Goal: Transaction & Acquisition: Purchase product/service

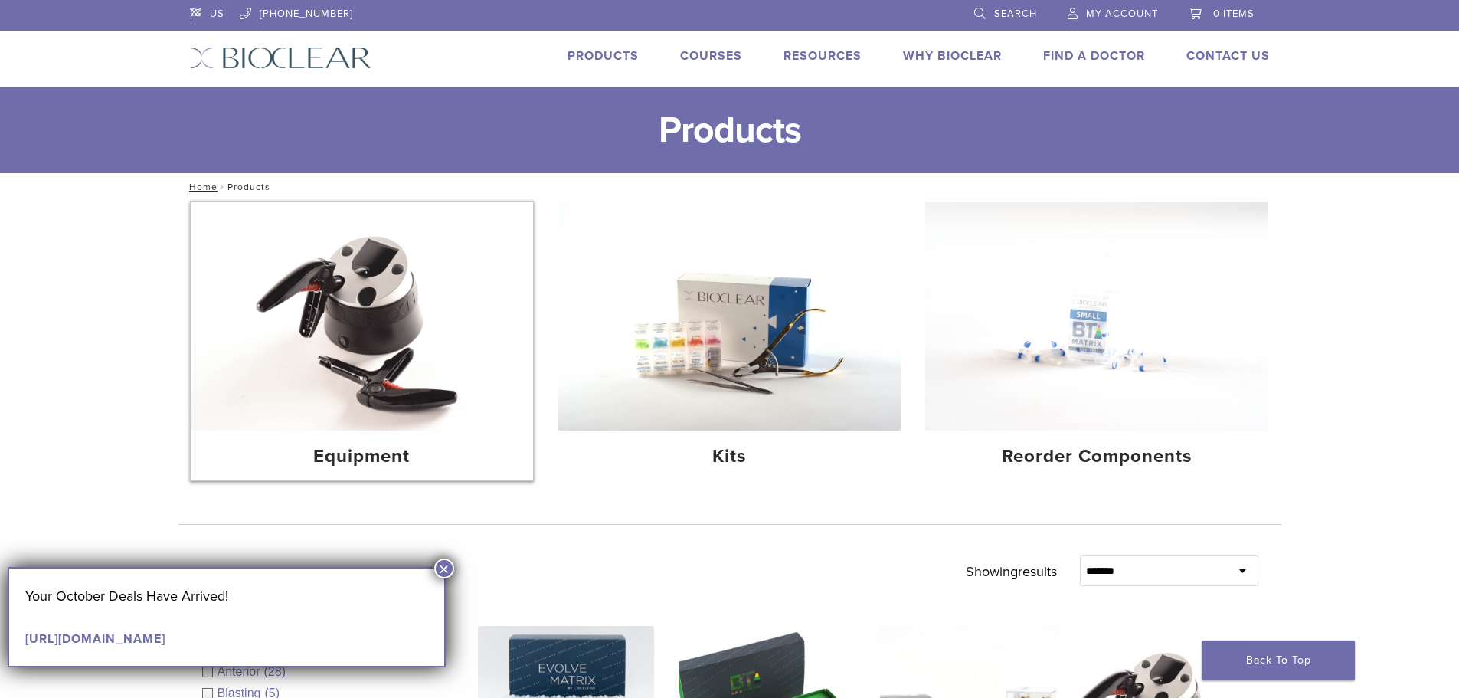
click at [365, 401] on img at bounding box center [362, 315] width 343 height 229
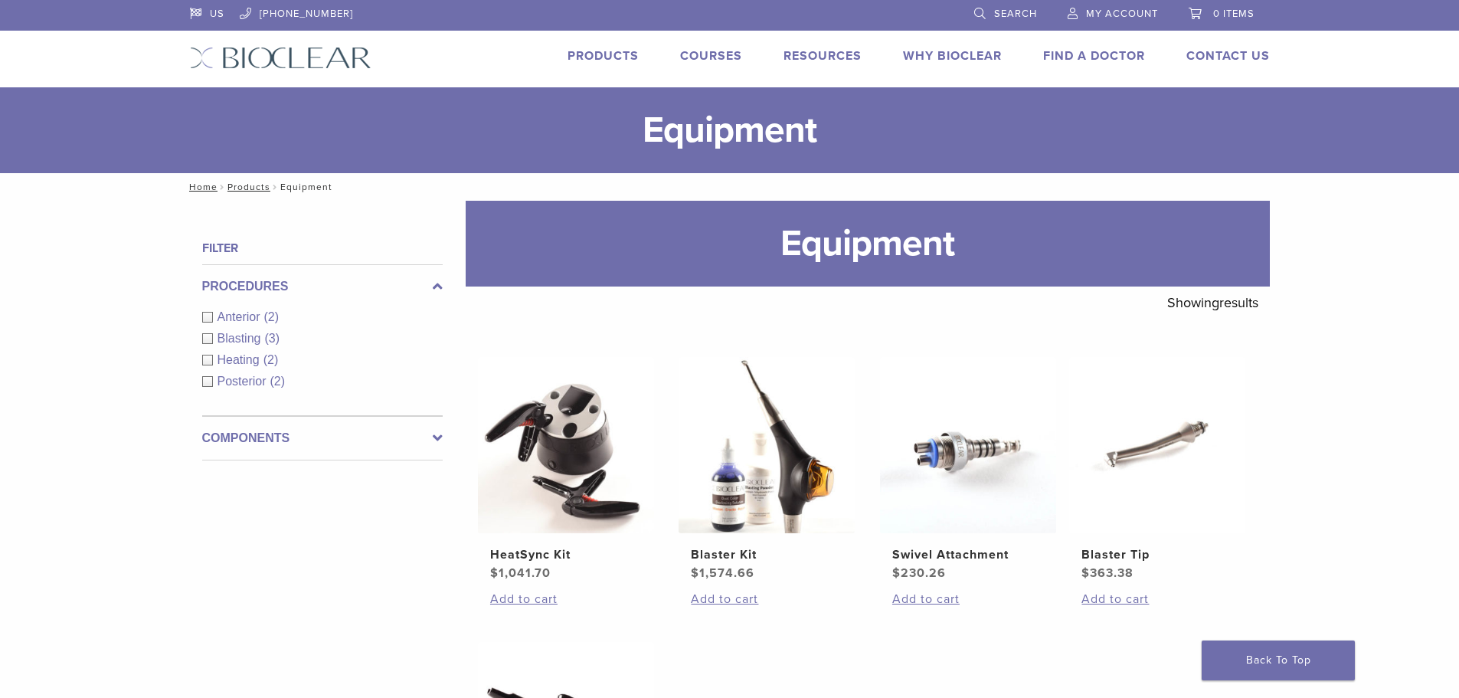
click at [316, 450] on div "Components Equipment (5)" at bounding box center [322, 438] width 241 height 44
click at [433, 439] on icon at bounding box center [438, 438] width 10 height 18
click at [438, 290] on icon at bounding box center [438, 286] width 10 height 18
click at [210, 317] on div "Anterior (2)" at bounding box center [322, 317] width 241 height 18
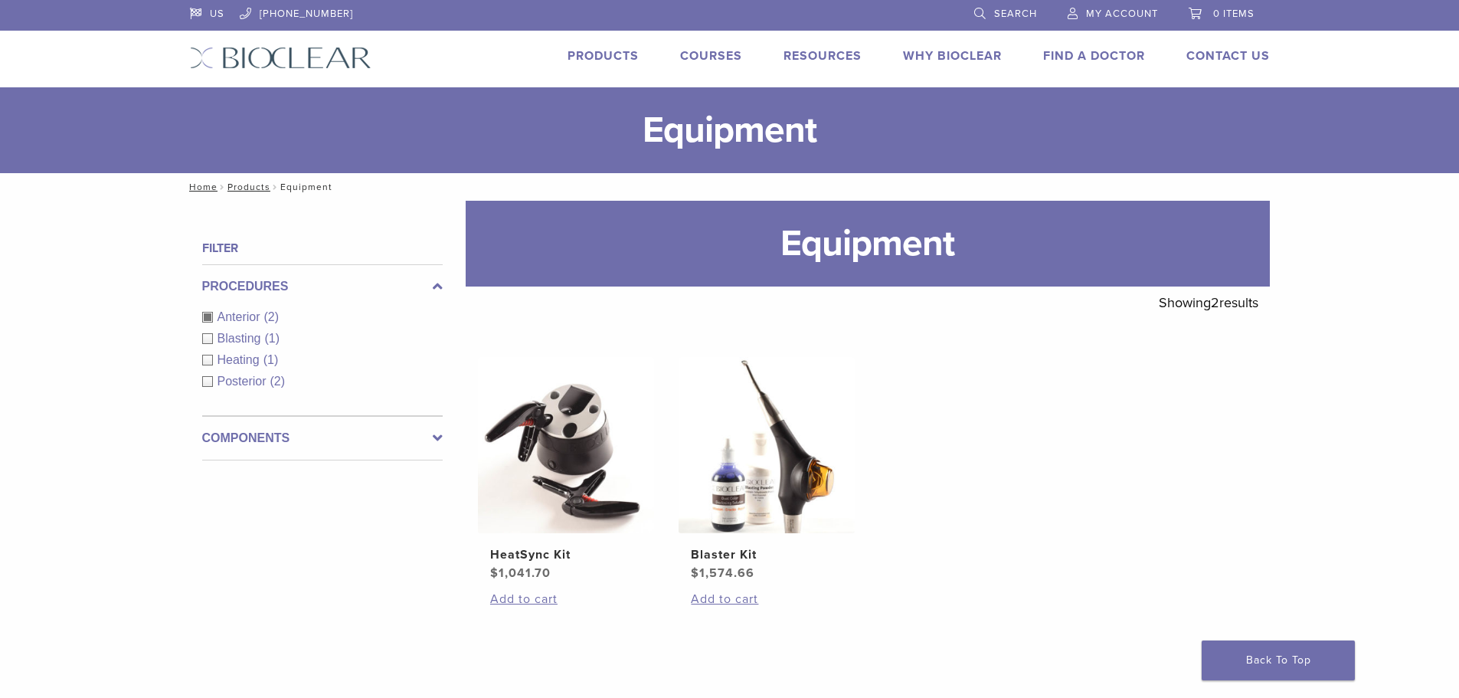
click at [205, 317] on div "Anterior (2)" at bounding box center [322, 317] width 241 height 18
click at [198, 379] on div "Filter Procedures Anterior (2) Blasting (1) Heating (1) Posterior (2) Component…" at bounding box center [316, 493] width 253 height 508
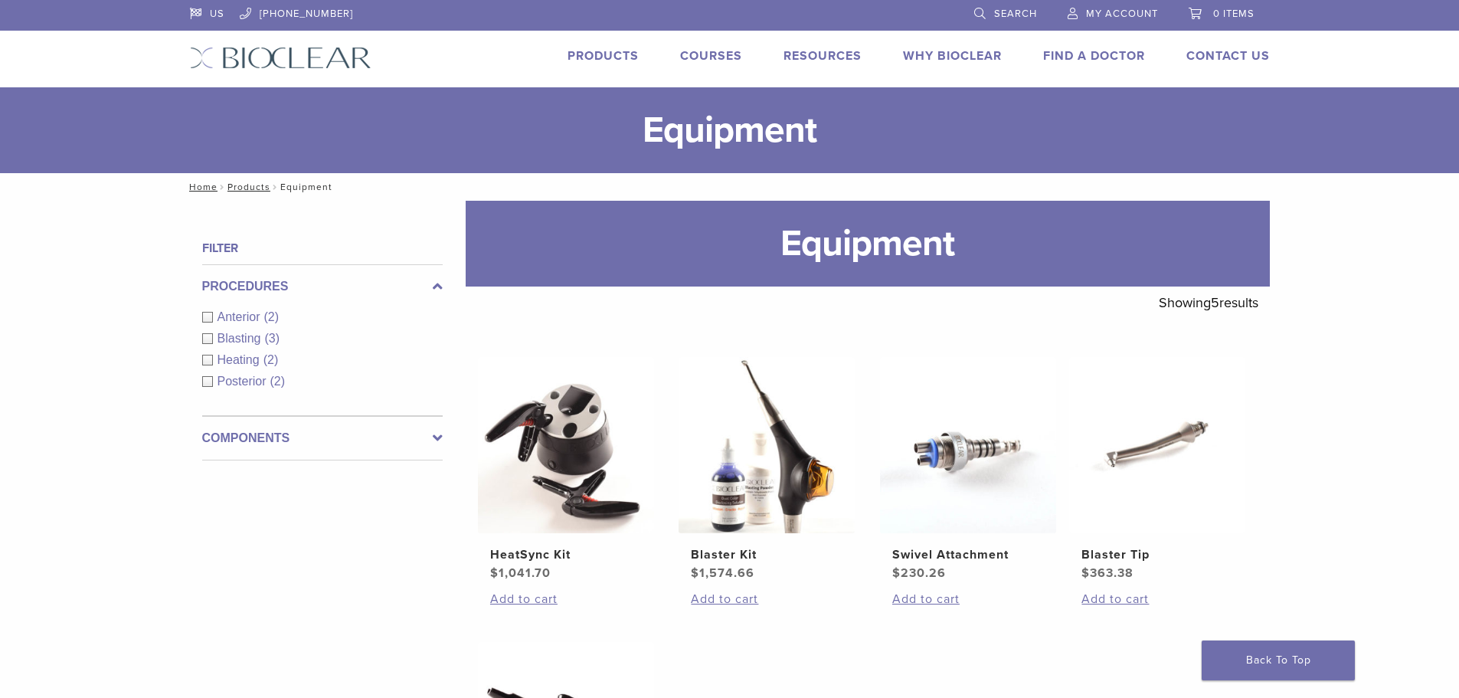
click at [205, 378] on div "Posterior (2)" at bounding box center [322, 381] width 241 height 18
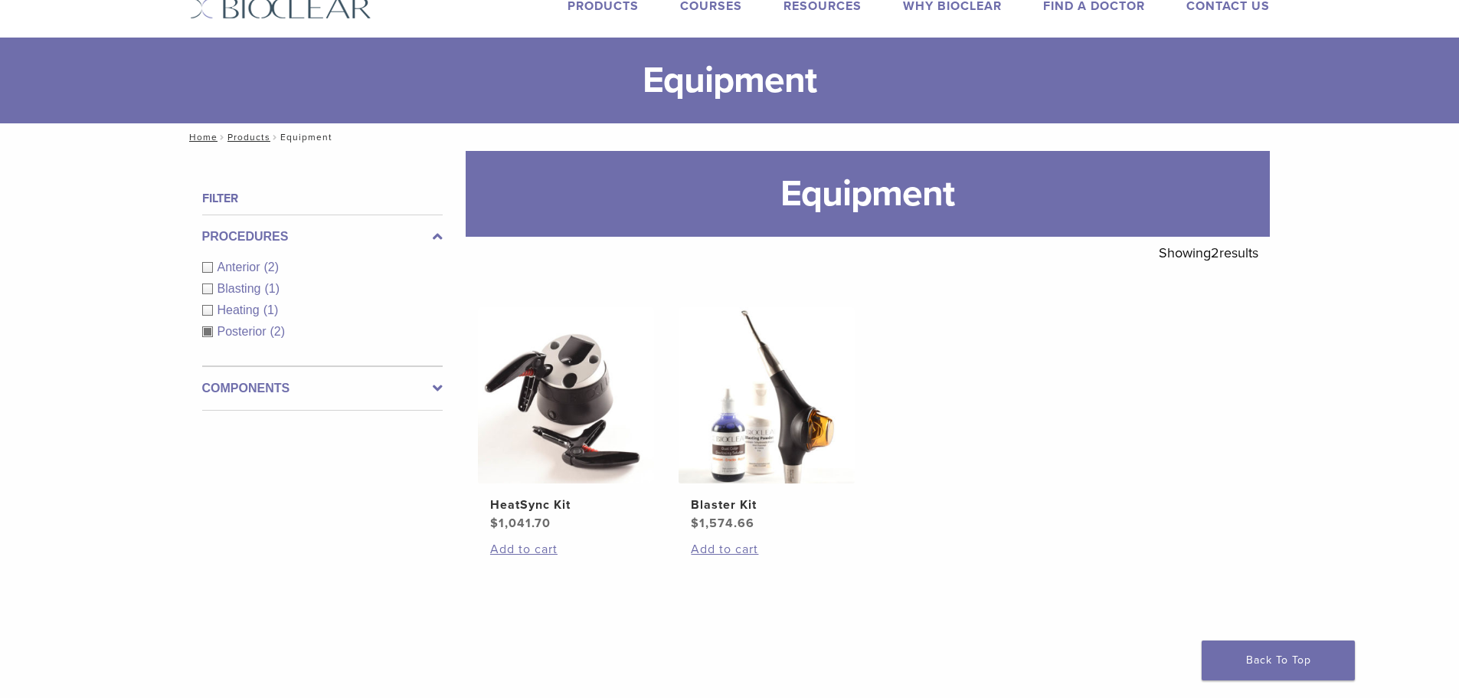
scroll to position [77, 0]
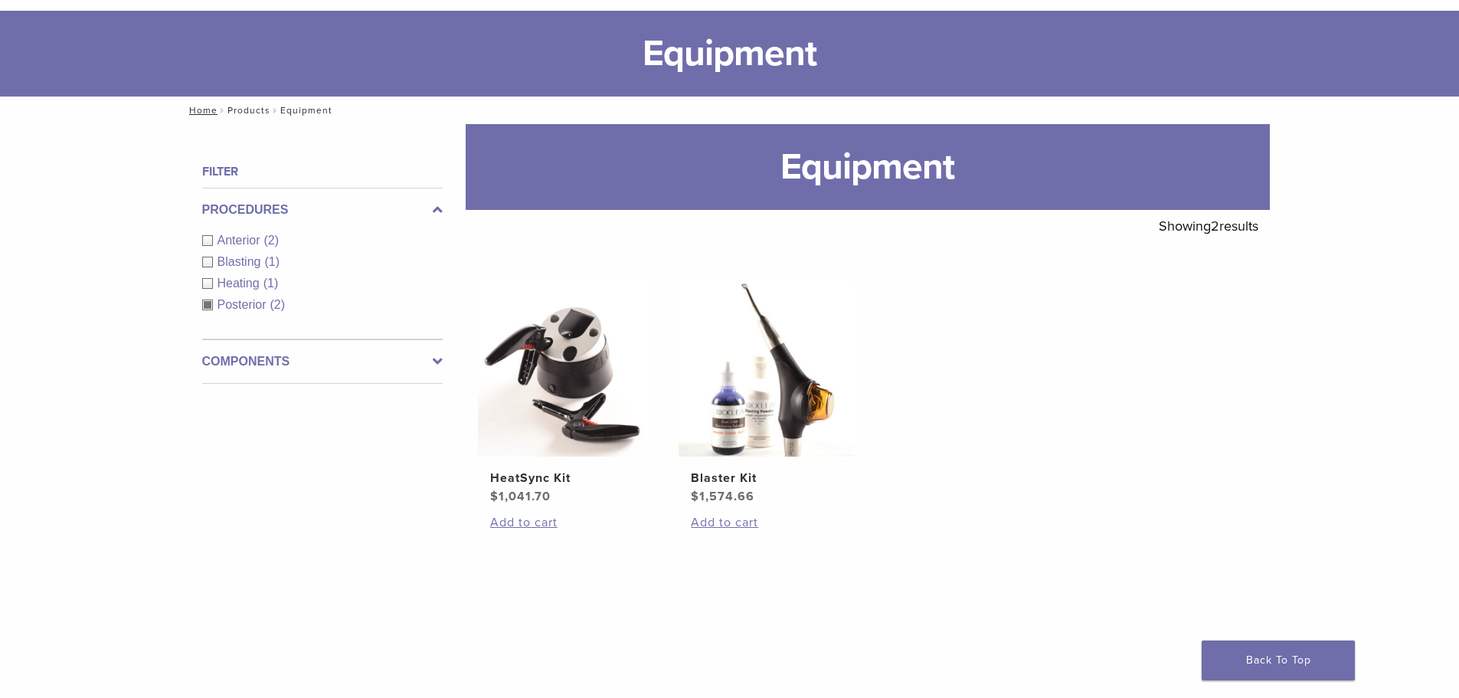
click at [262, 115] on link "Products" at bounding box center [249, 110] width 43 height 11
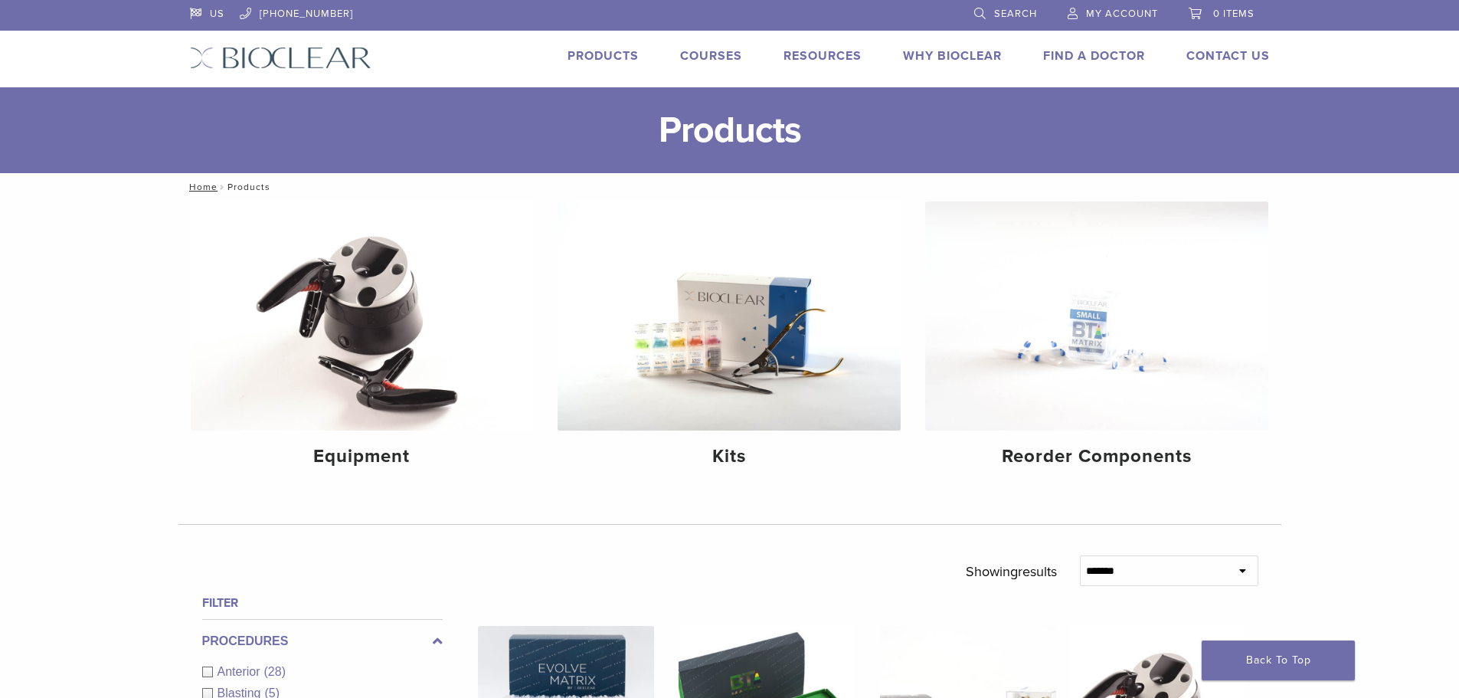
scroll to position [383, 0]
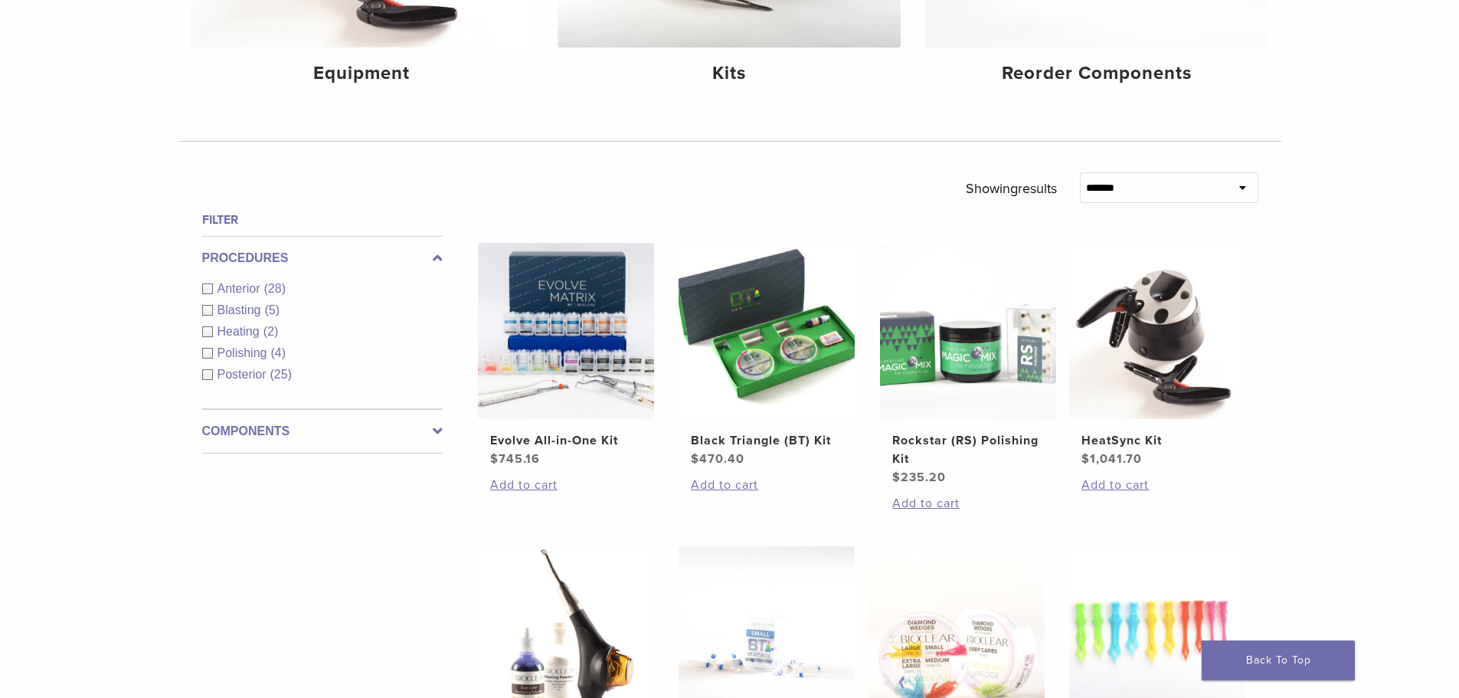
click at [202, 370] on div "Posterior (25)" at bounding box center [322, 374] width 241 height 18
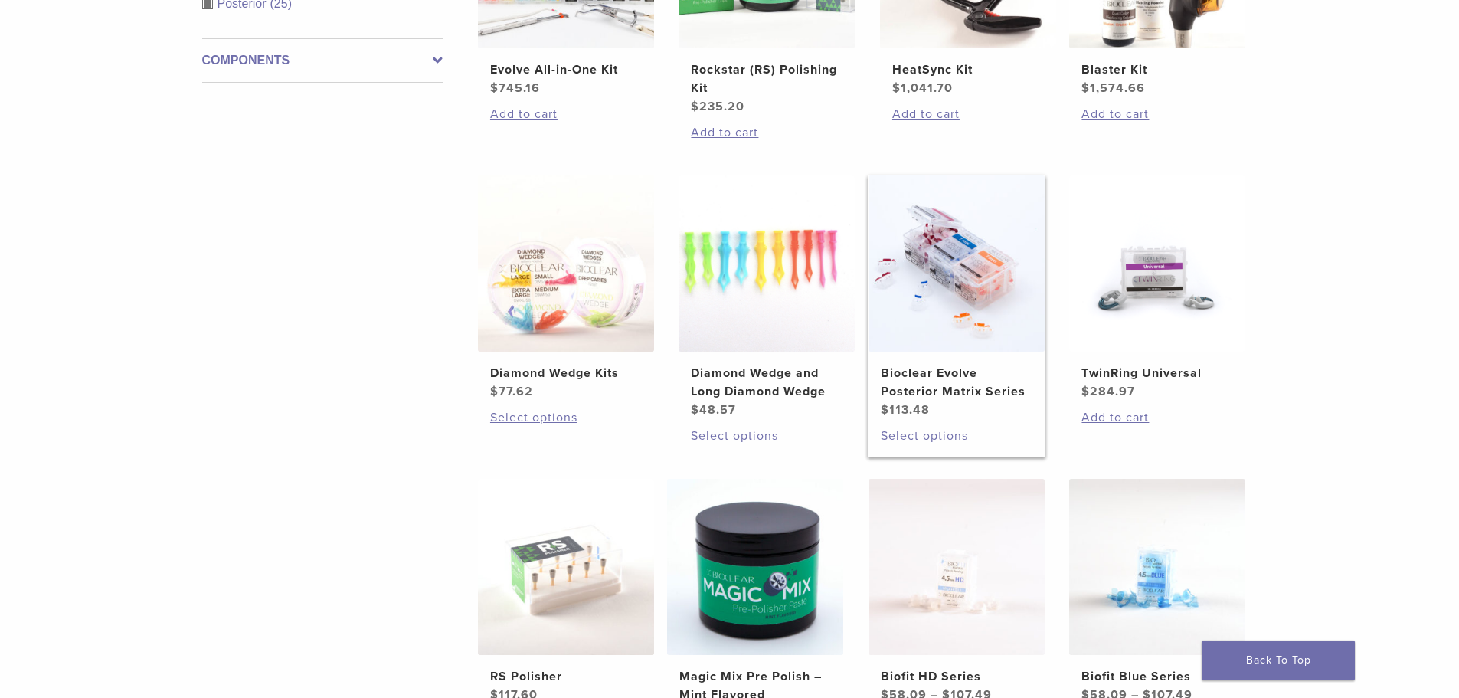
scroll to position [766, 0]
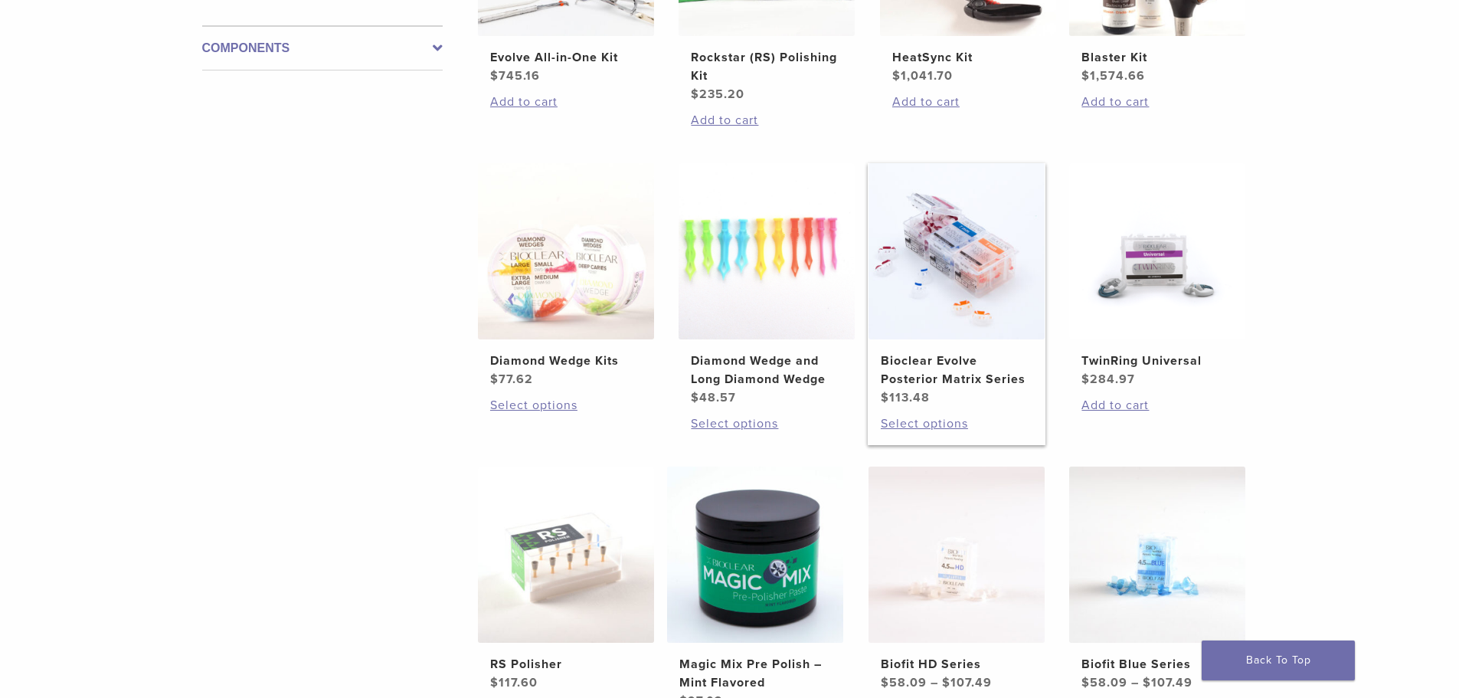
click at [907, 259] on img at bounding box center [957, 251] width 176 height 176
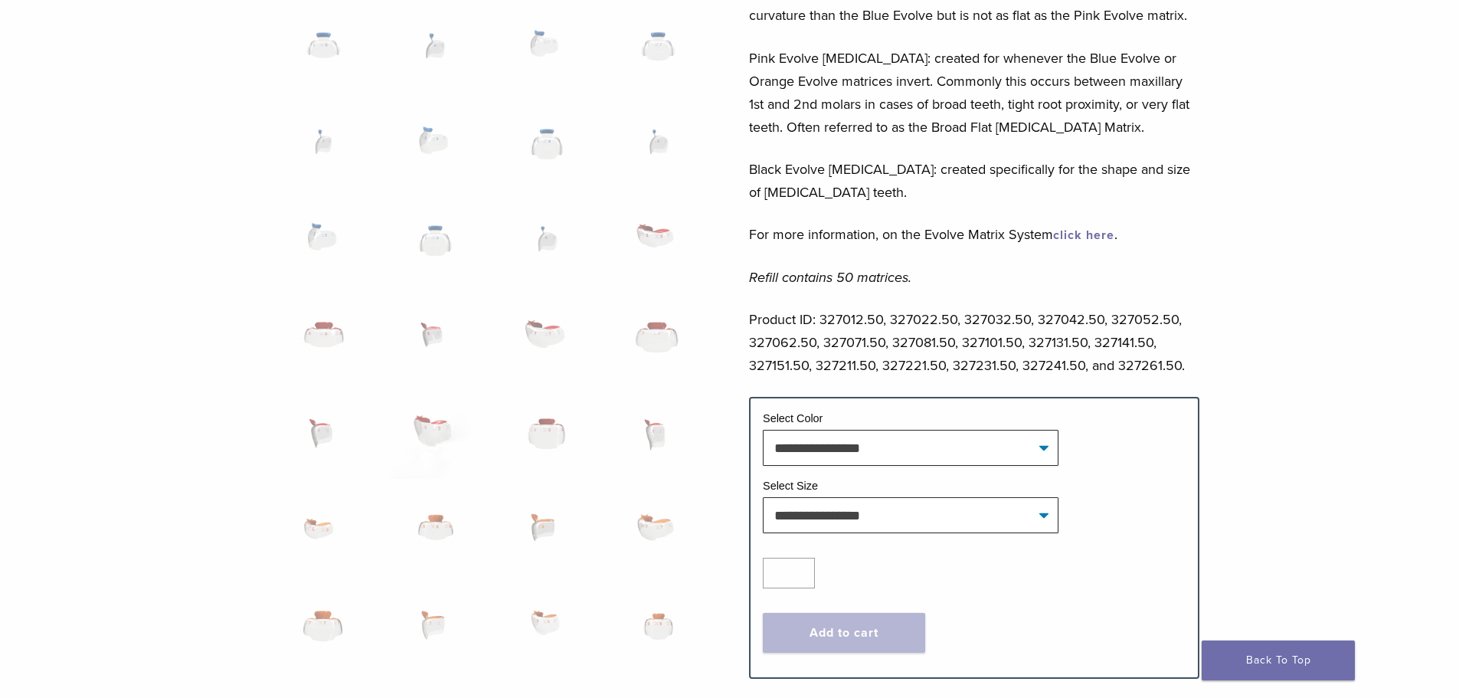
scroll to position [690, 0]
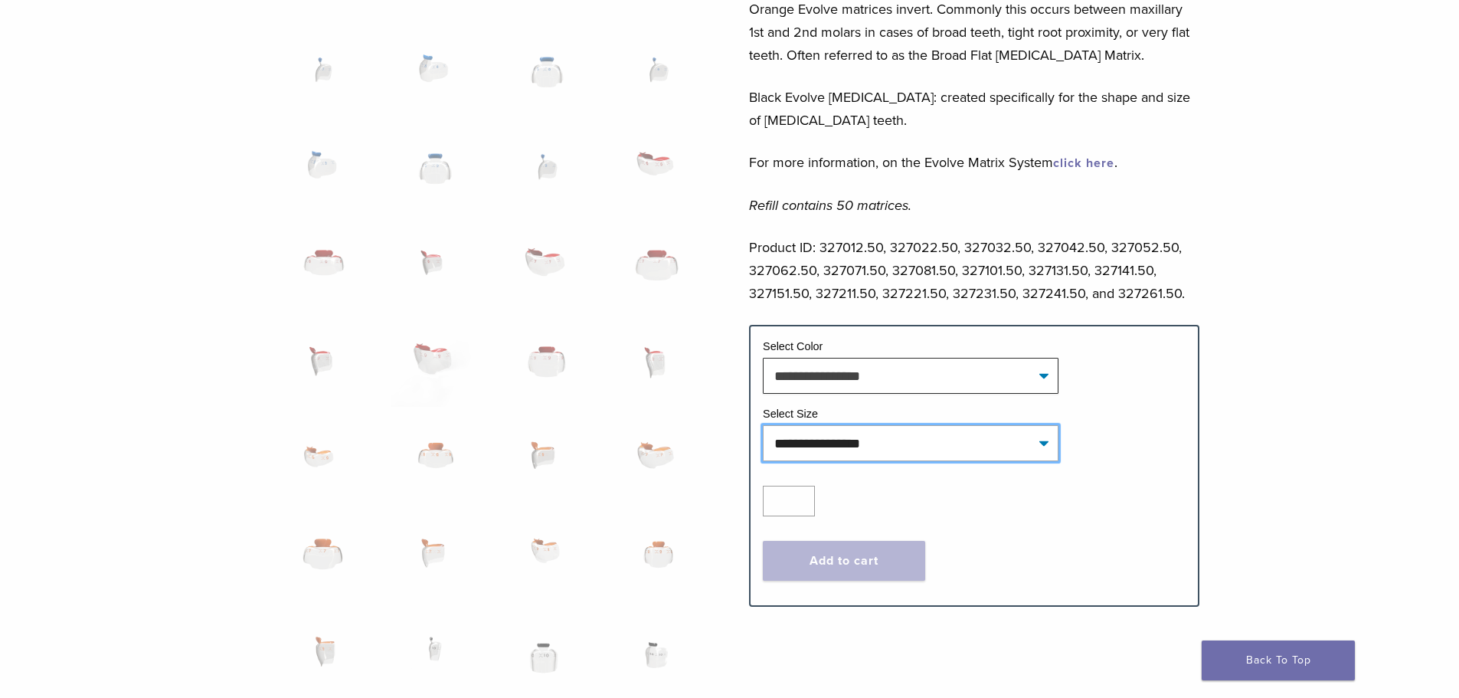
click at [870, 457] on select "**********" at bounding box center [911, 442] width 296 height 35
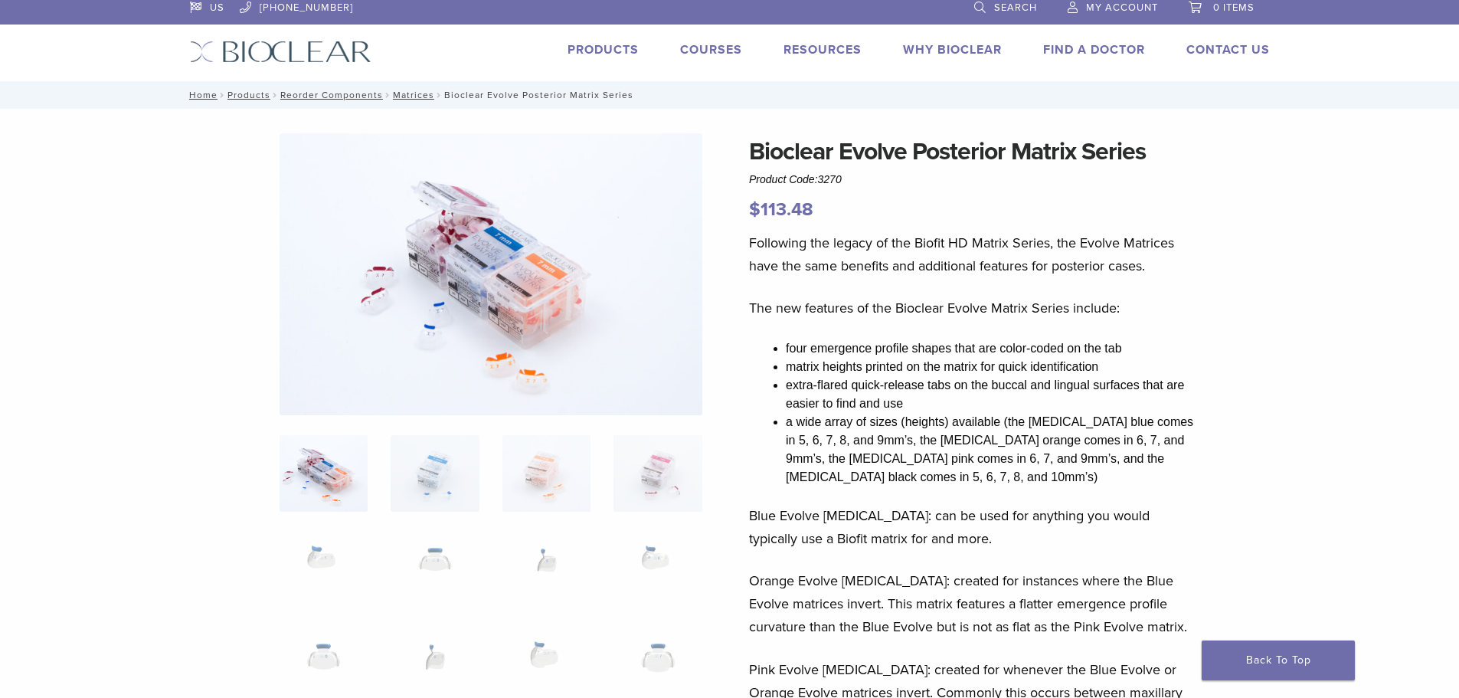
scroll to position [0, 0]
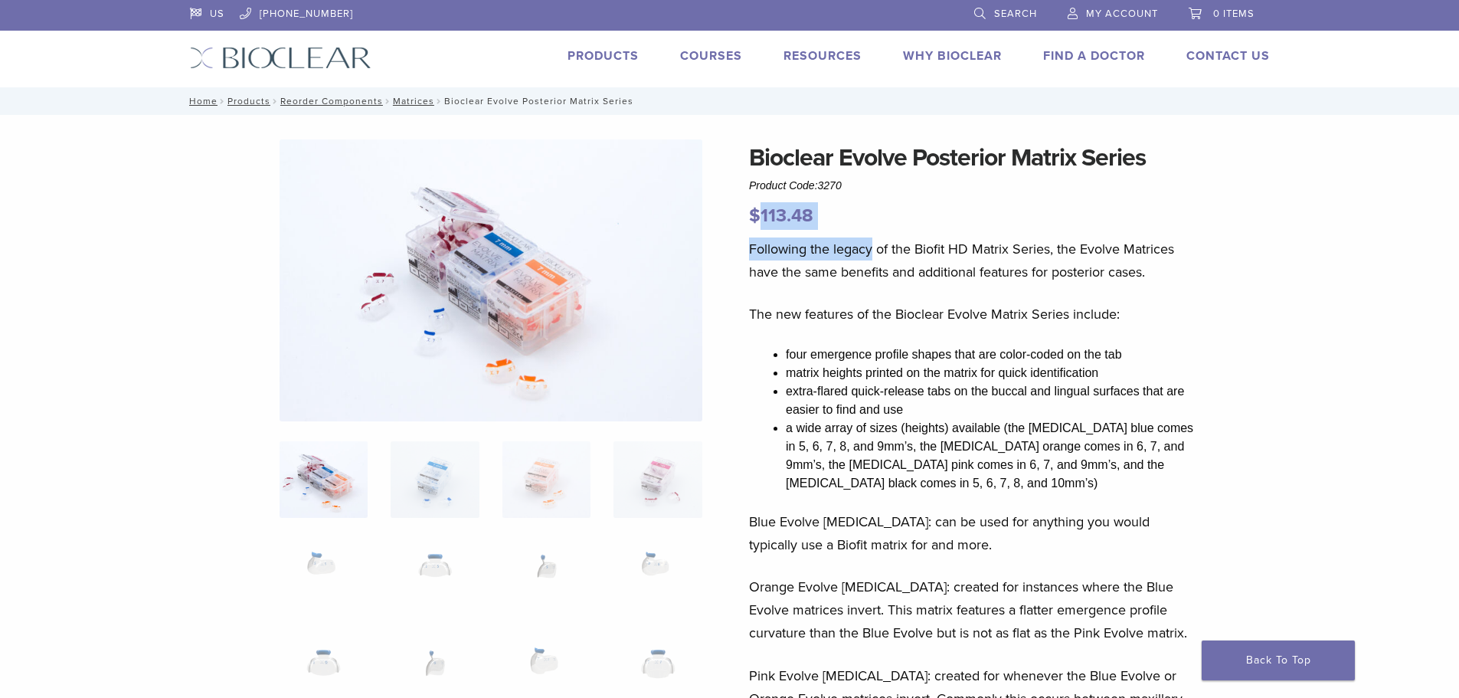
drag, startPoint x: 875, startPoint y: 238, endPoint x: 760, endPoint y: 227, distance: 115.4
click at [760, 227] on p "$ 113.48" at bounding box center [974, 216] width 450 height 28
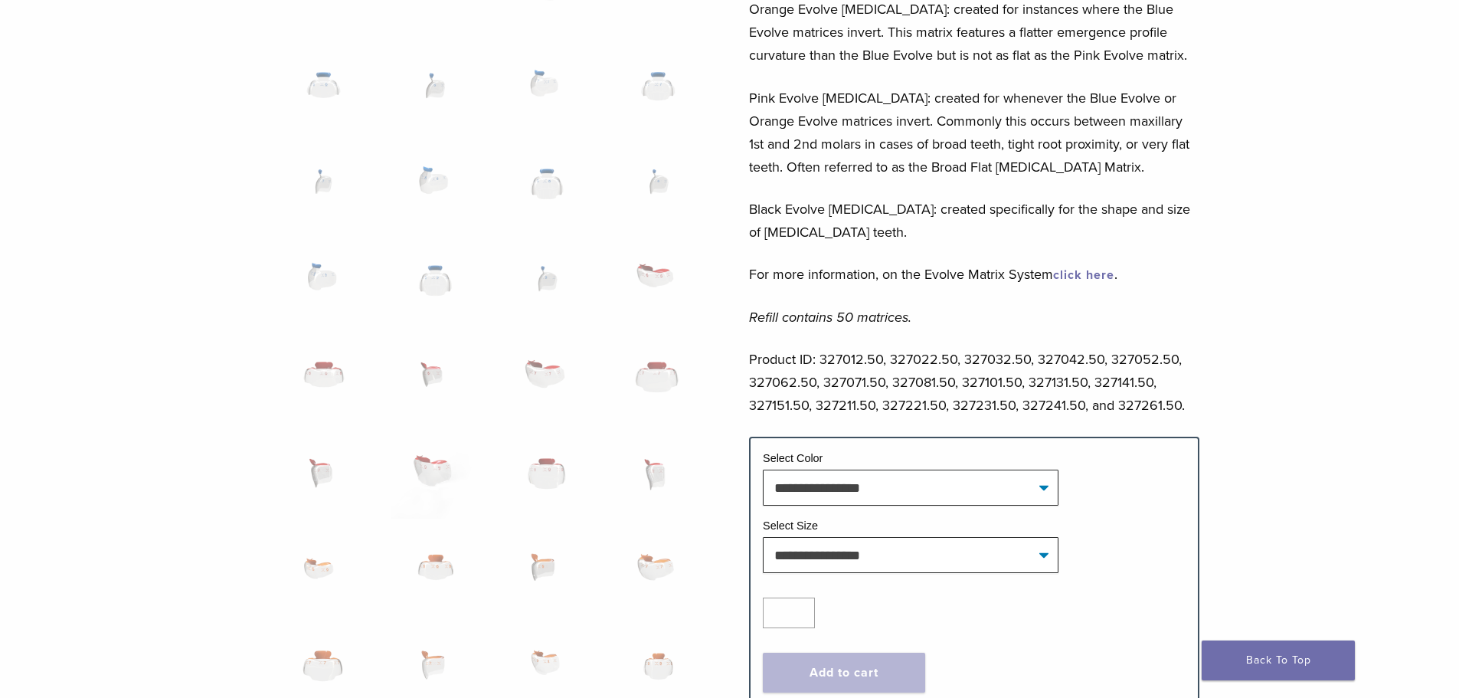
scroll to position [613, 0]
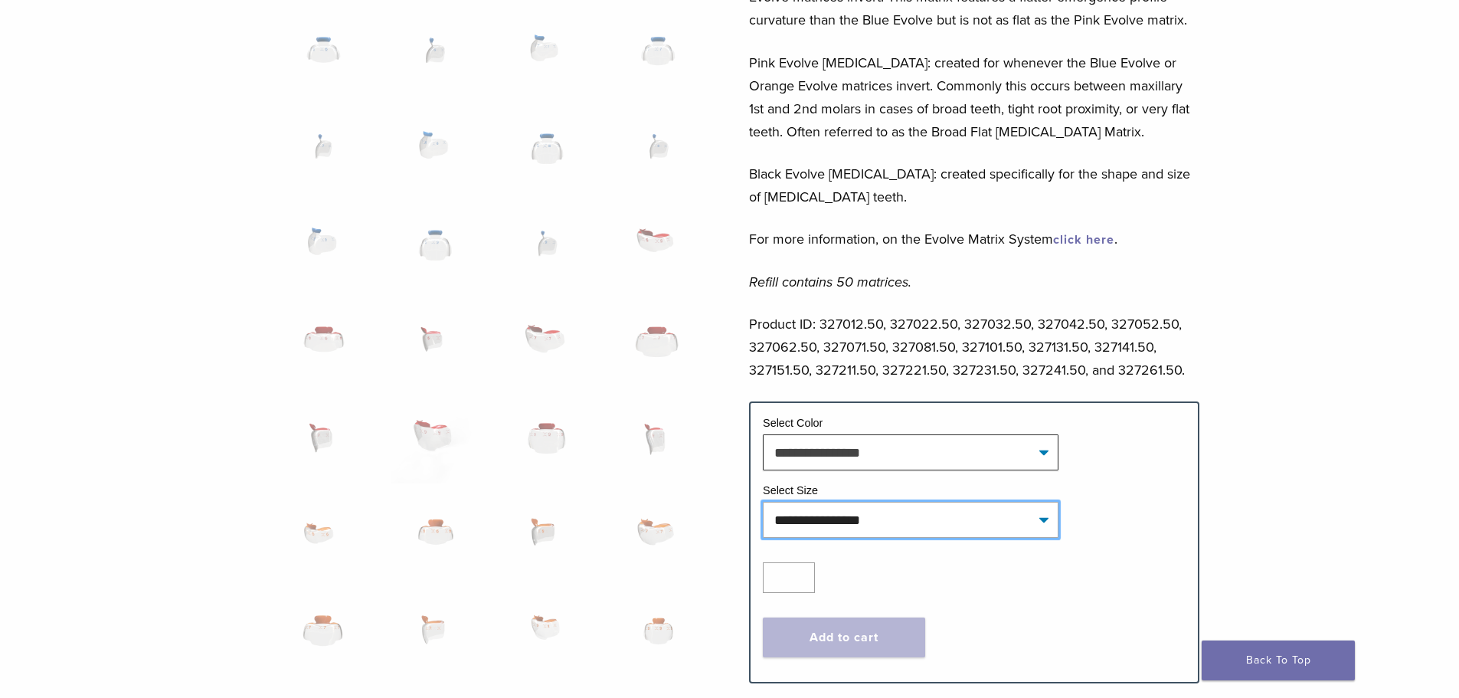
click at [918, 519] on select "**********" at bounding box center [911, 519] width 296 height 35
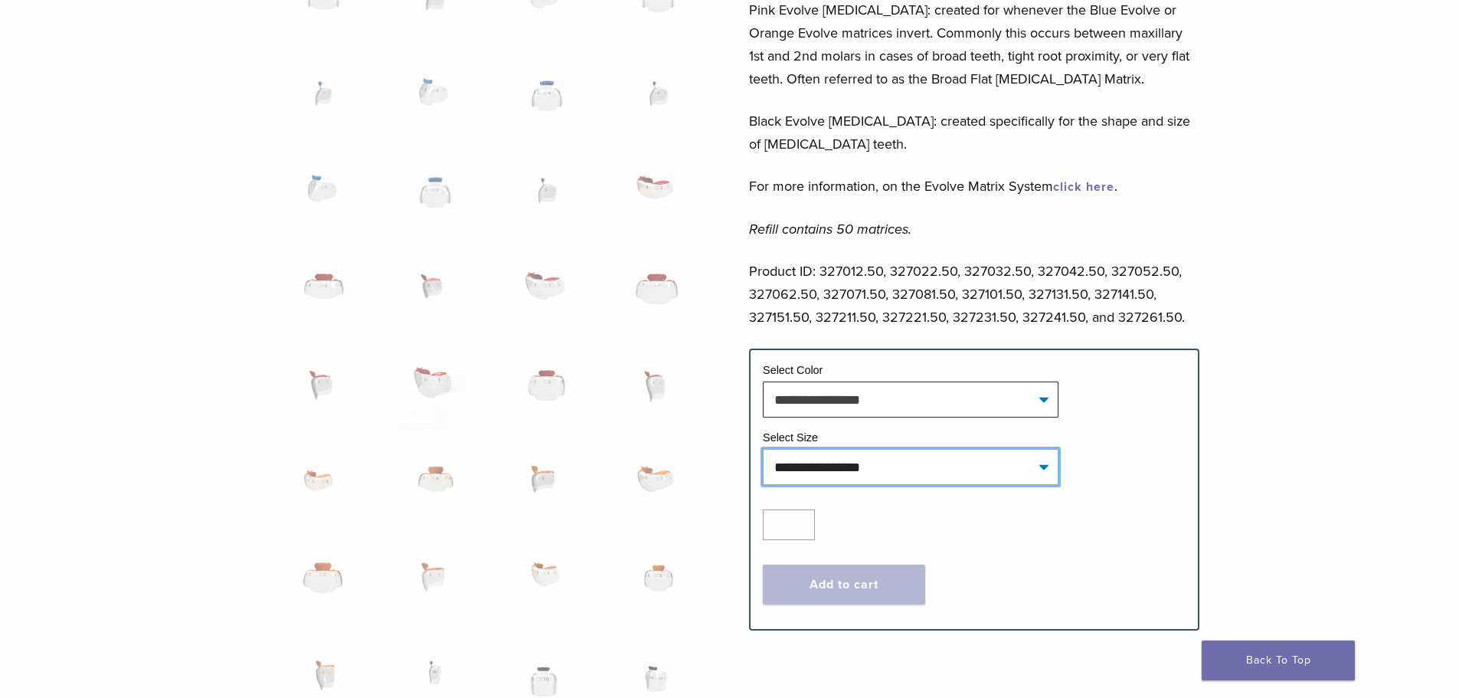
scroll to position [690, 0]
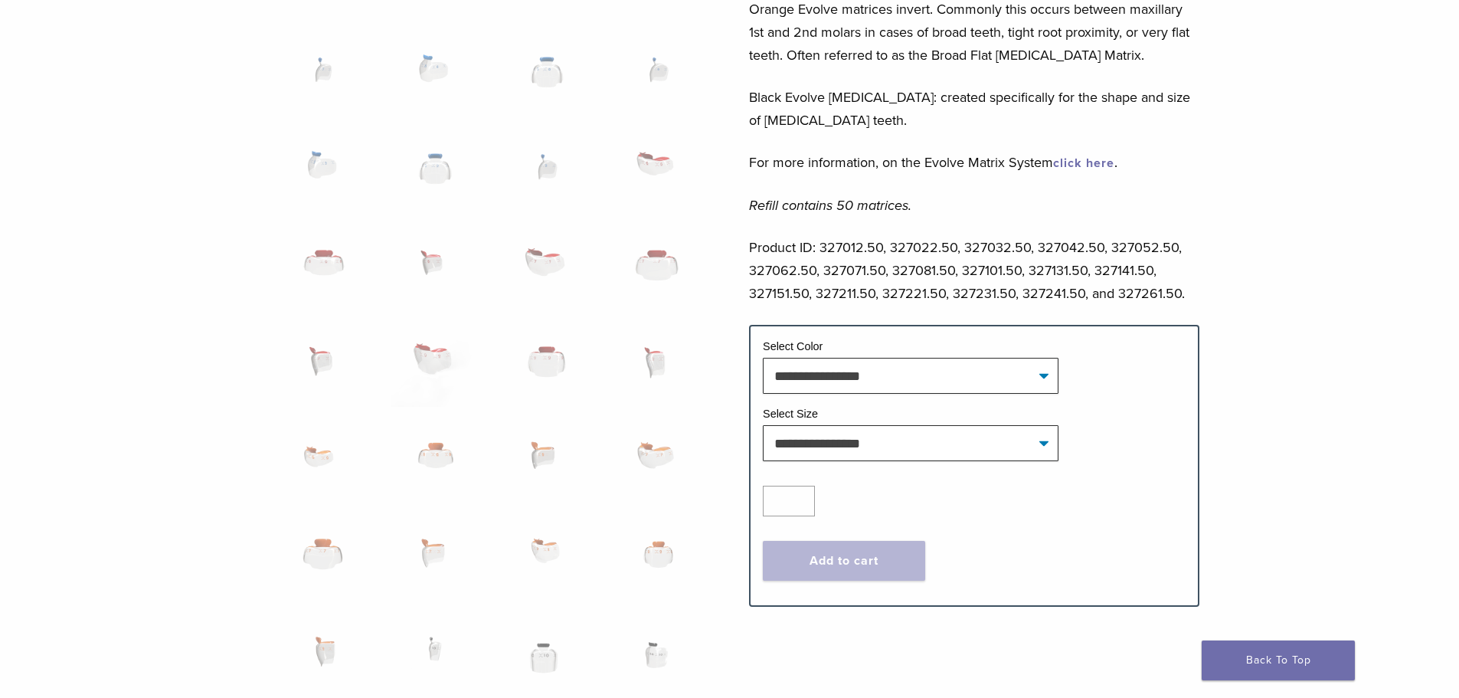
click at [1207, 442] on div "Bioclear Evolve Posterior Matrix Series Product Code: 3270 $ 113.48 Bioclear Ev…" at bounding box center [730, 250] width 1103 height 1600
drag, startPoint x: 942, startPoint y: 381, endPoint x: 949, endPoint y: 377, distance: 7.9
click at [949, 377] on select "**********" at bounding box center [911, 375] width 296 height 35
click at [1184, 387] on span "**********" at bounding box center [974, 375] width 423 height 35
click at [977, 448] on select "**********" at bounding box center [911, 442] width 296 height 35
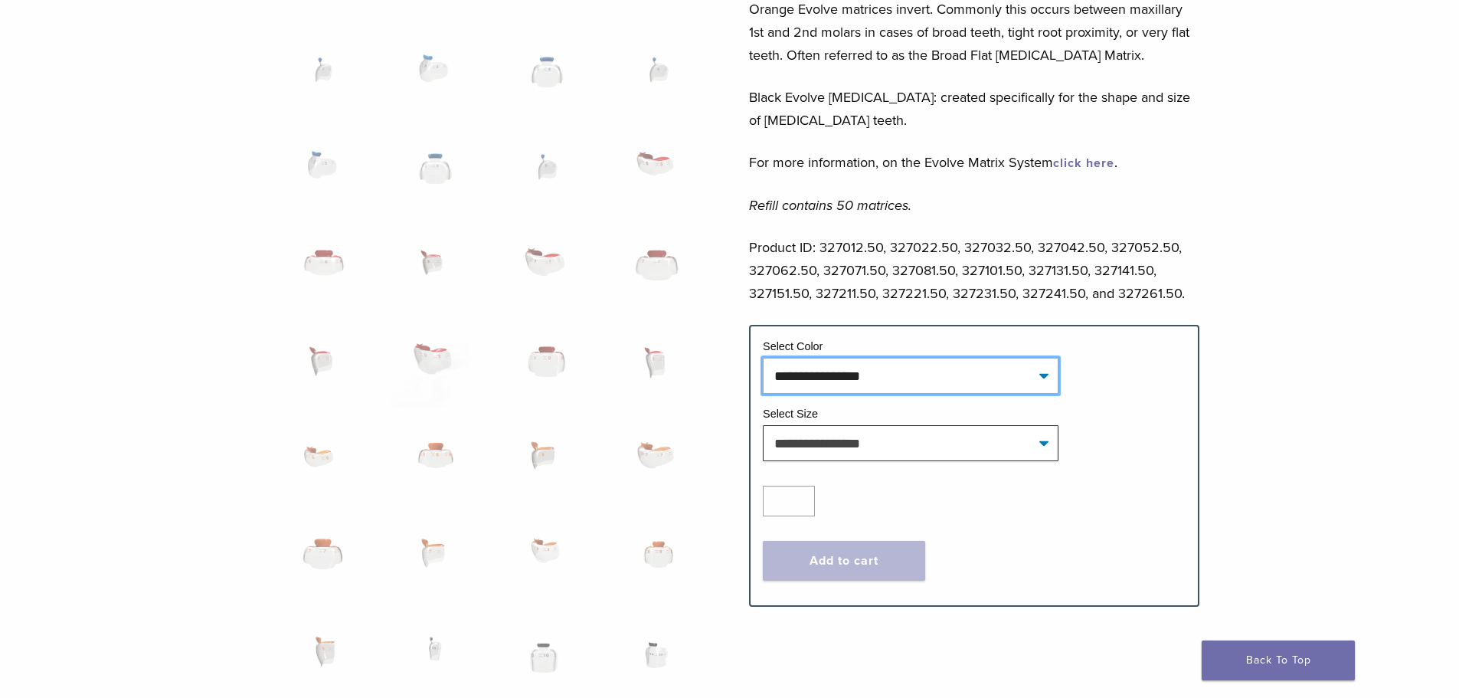
click at [868, 367] on select "**********" at bounding box center [911, 375] width 296 height 35
click at [1129, 454] on span "**********" at bounding box center [974, 442] width 423 height 35
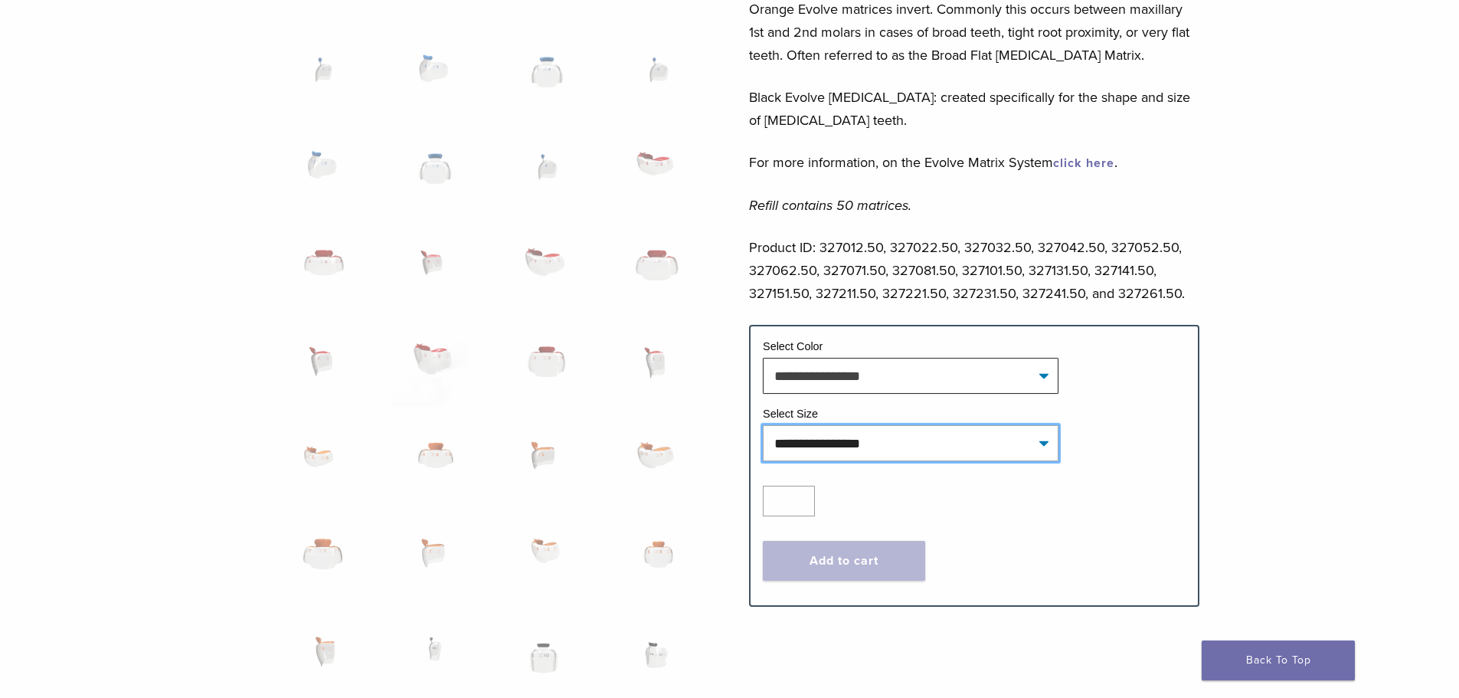
click at [913, 440] on select "**********" at bounding box center [911, 442] width 296 height 35
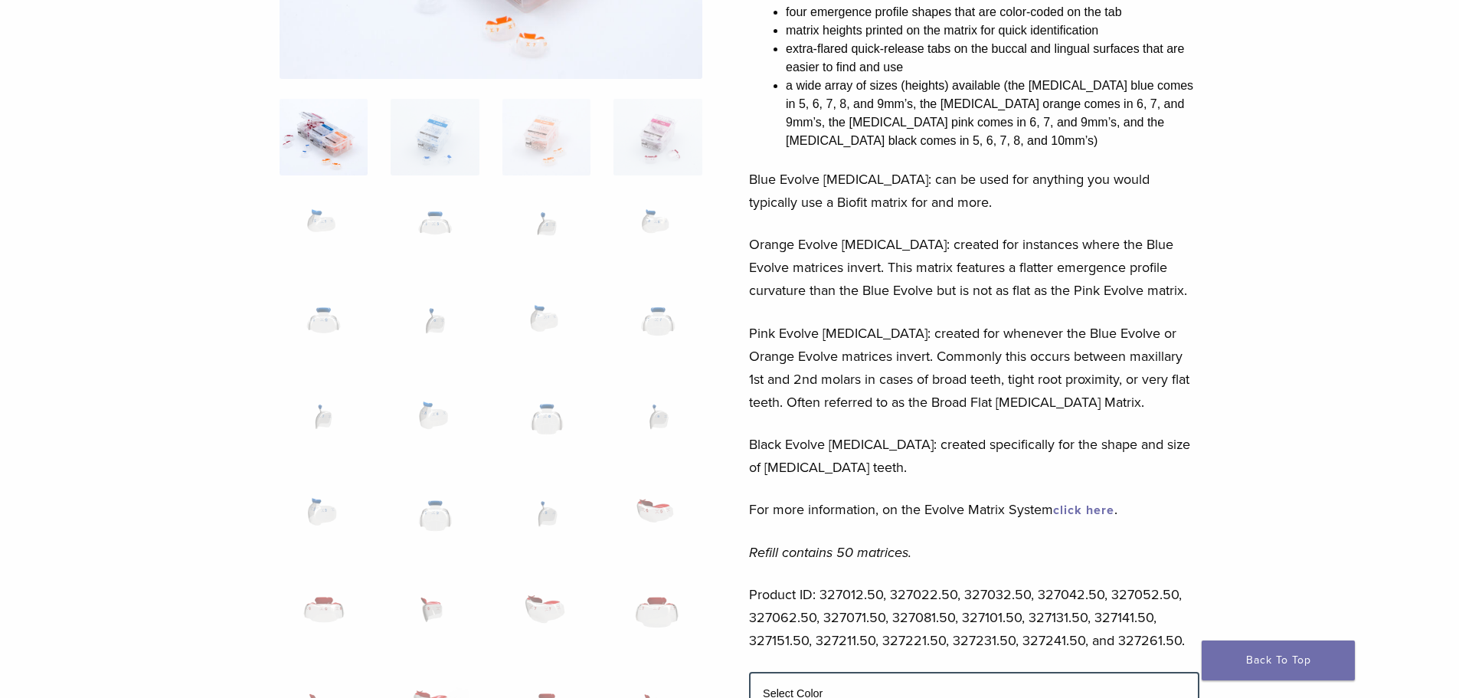
scroll to position [0, 0]
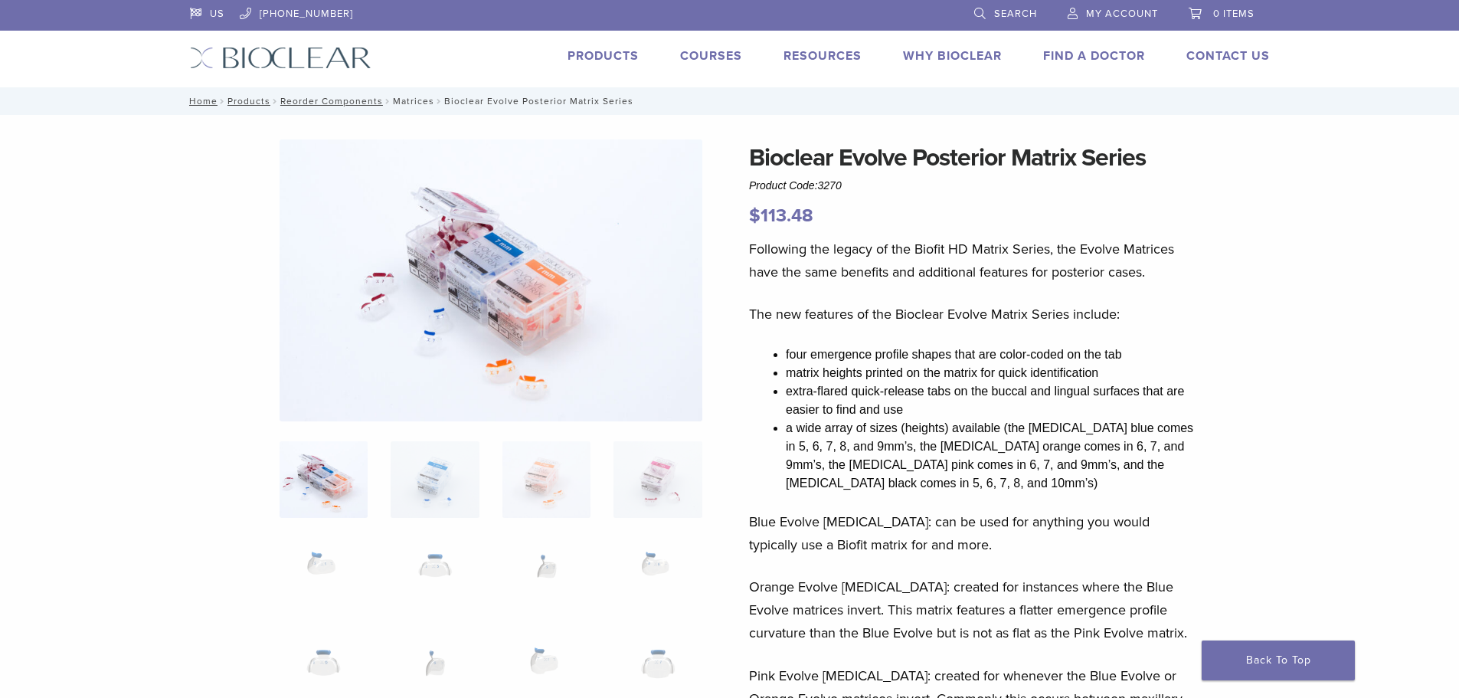
click at [411, 103] on link "Matrices" at bounding box center [413, 101] width 41 height 11
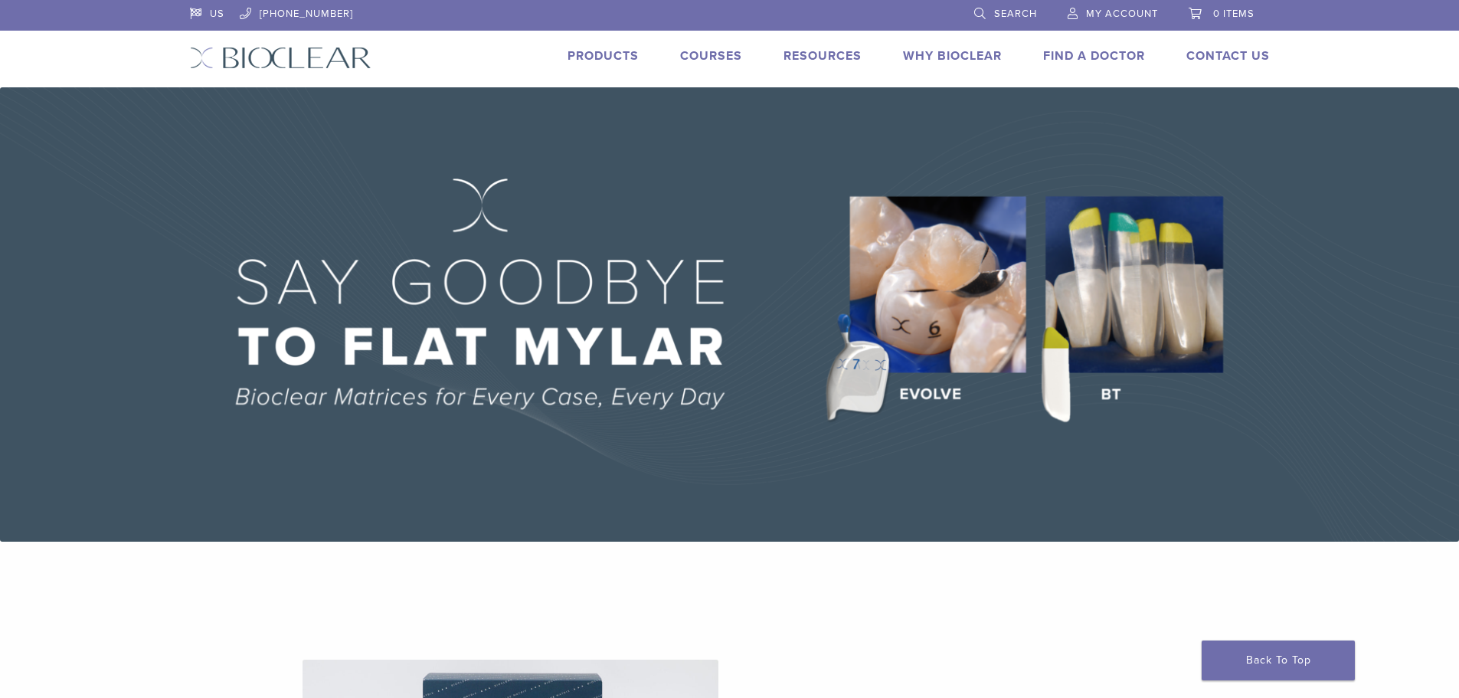
click at [602, 49] on link "Products" at bounding box center [603, 55] width 71 height 15
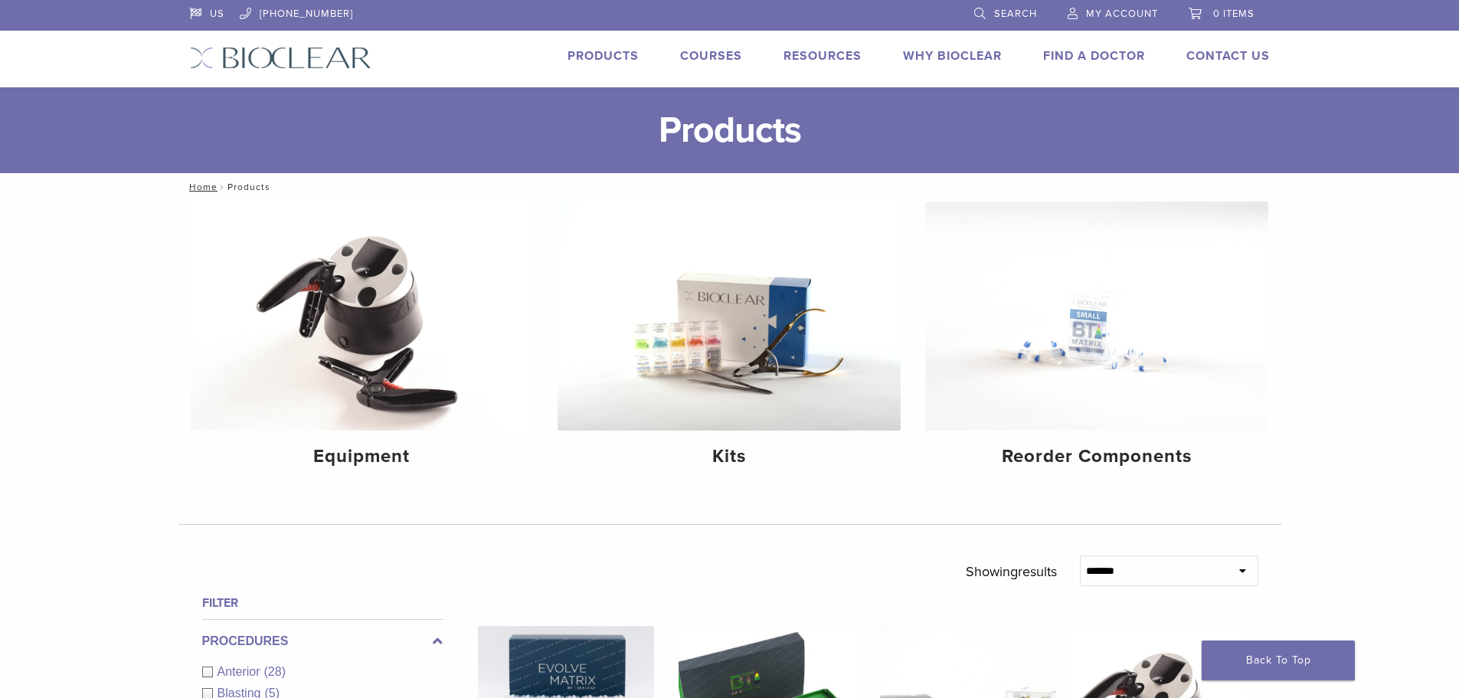
scroll to position [383, 0]
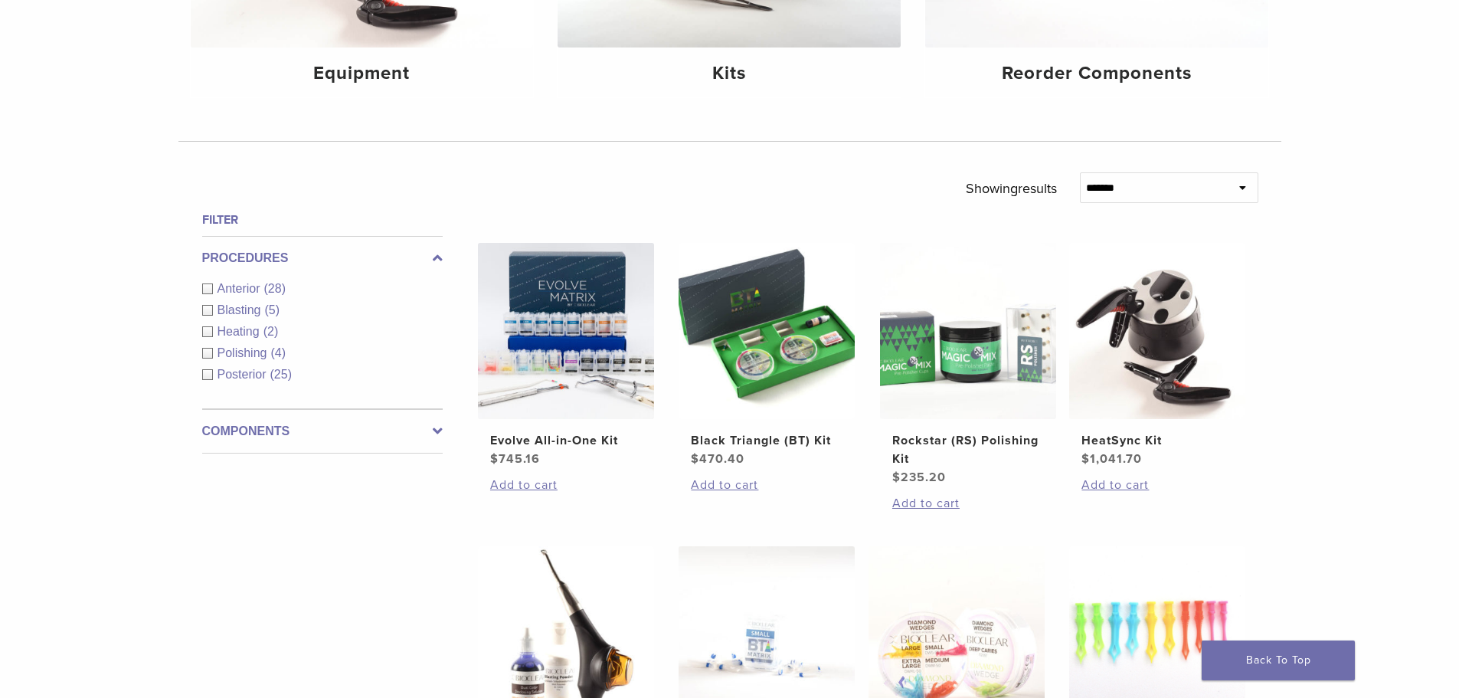
click at [211, 374] on div "Posterior (25)" at bounding box center [322, 374] width 241 height 18
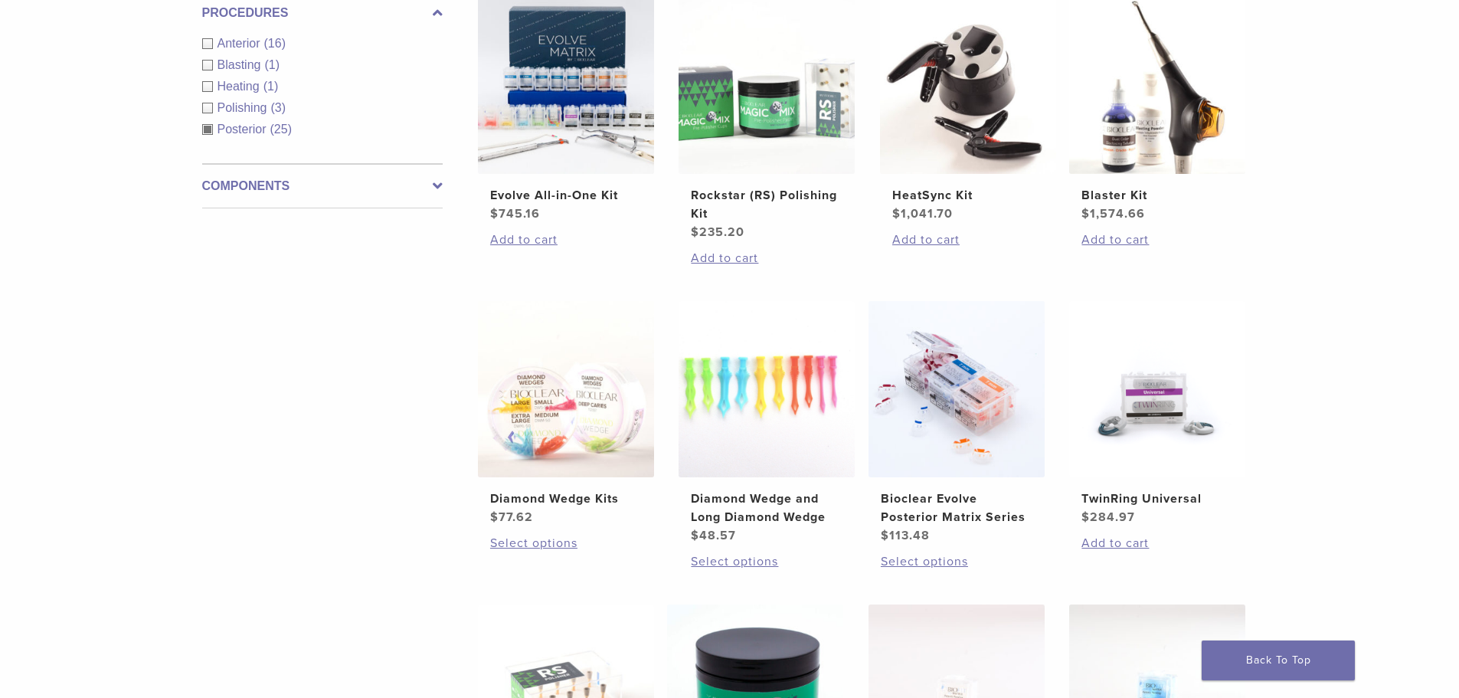
scroll to position [690, 0]
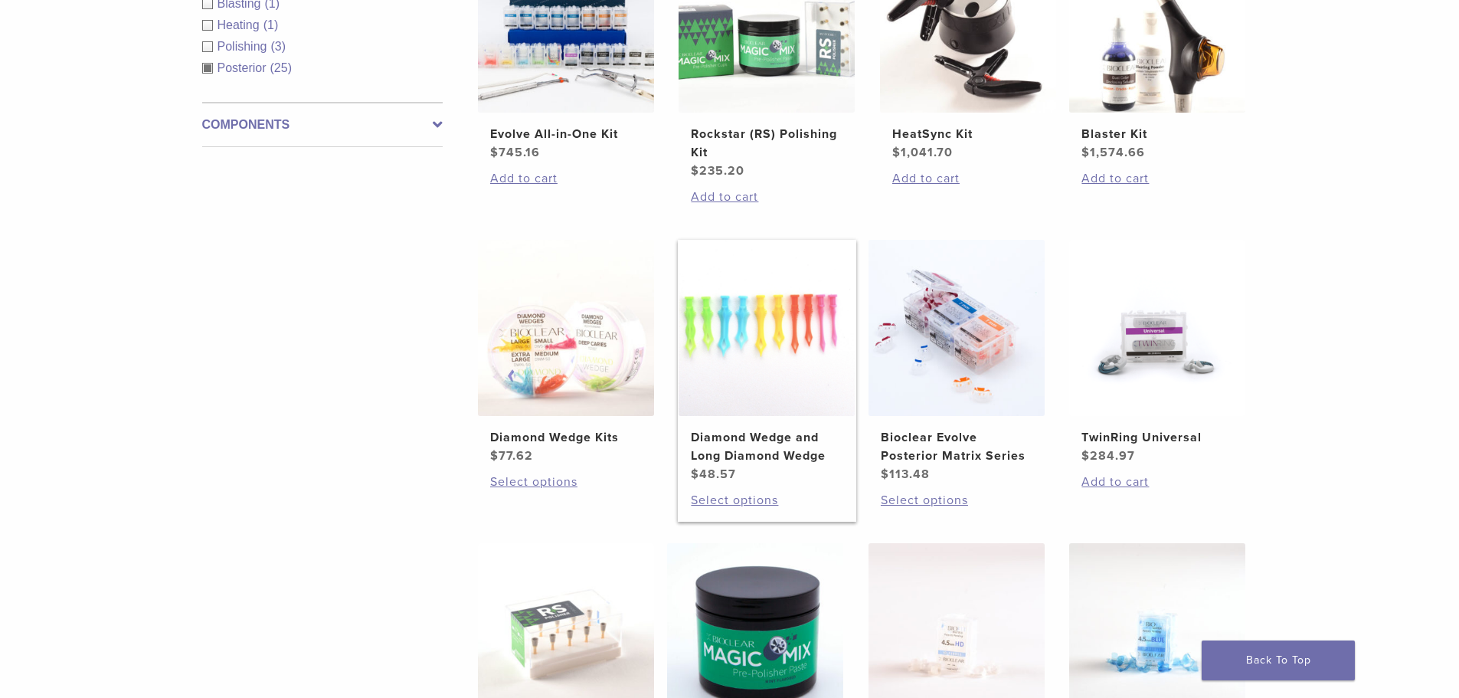
click at [737, 369] on img at bounding box center [767, 328] width 176 height 176
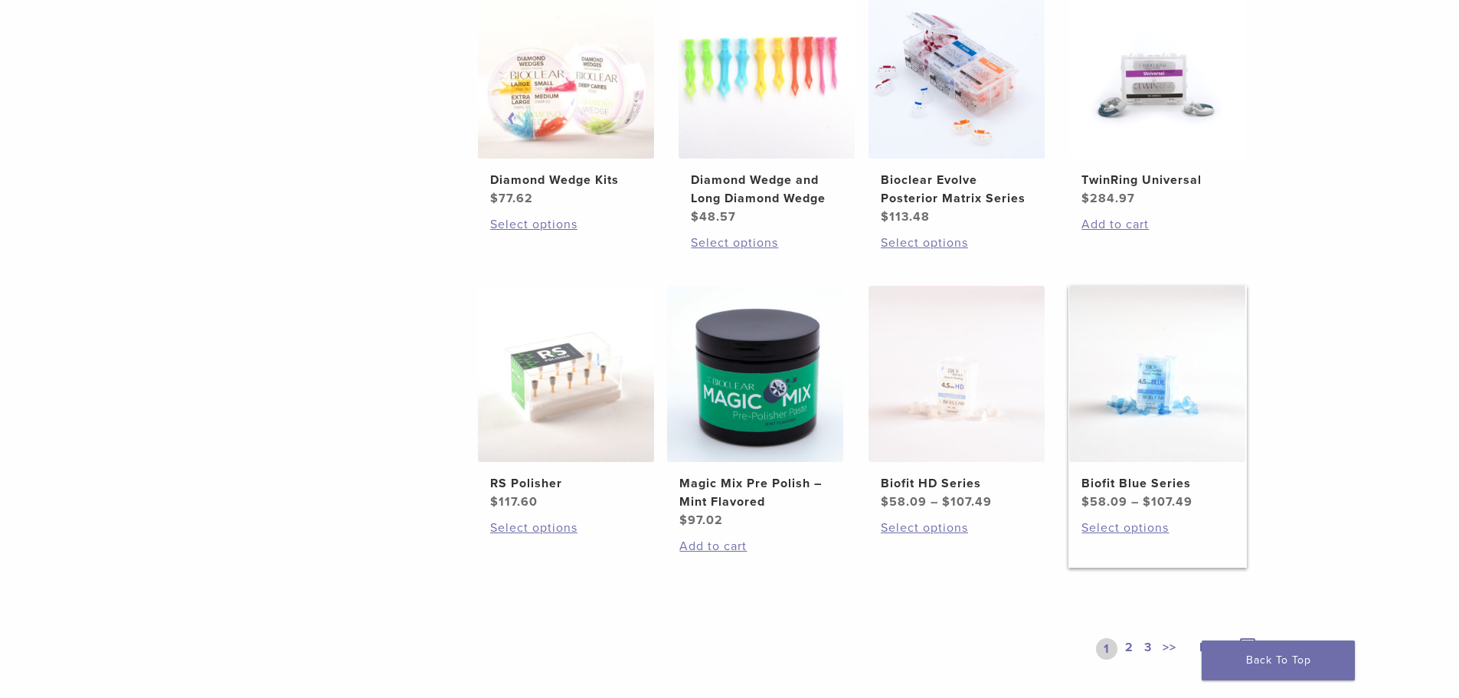
scroll to position [996, 0]
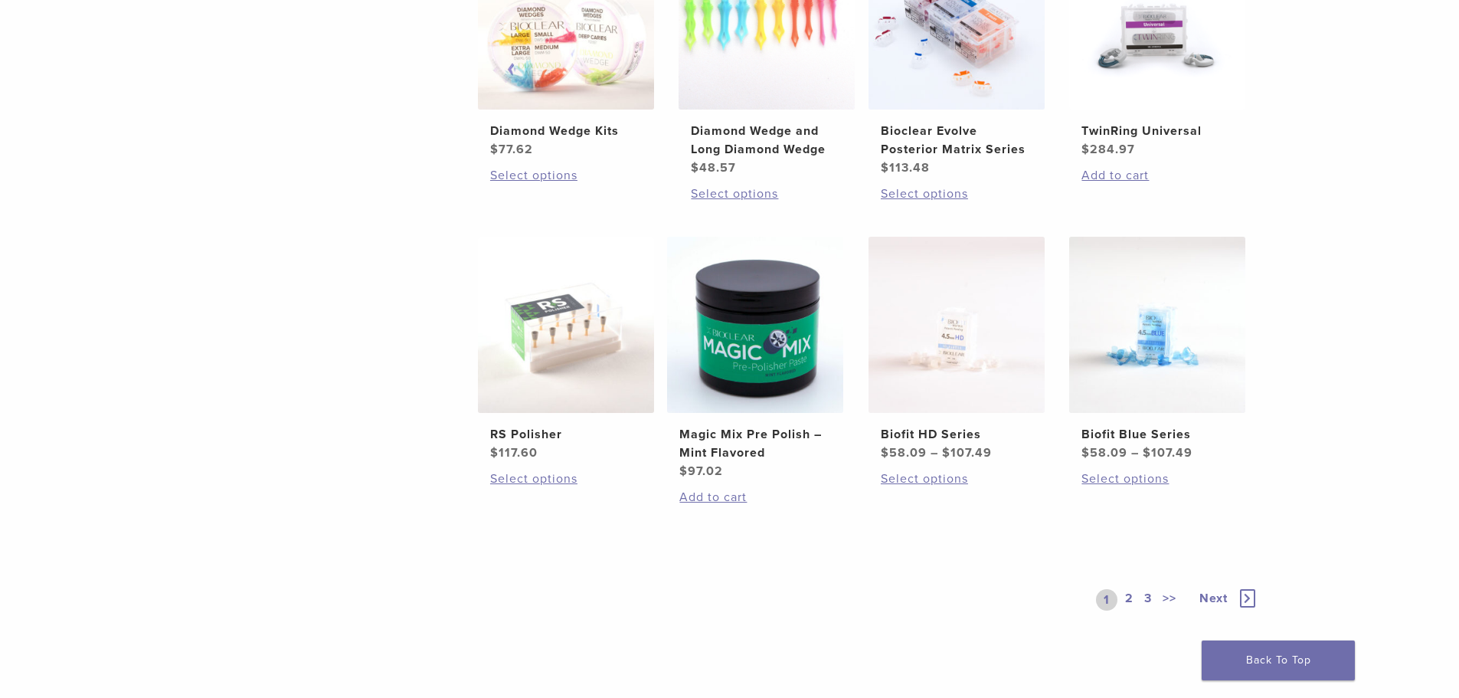
click at [1130, 601] on link "2" at bounding box center [1129, 599] width 15 height 21
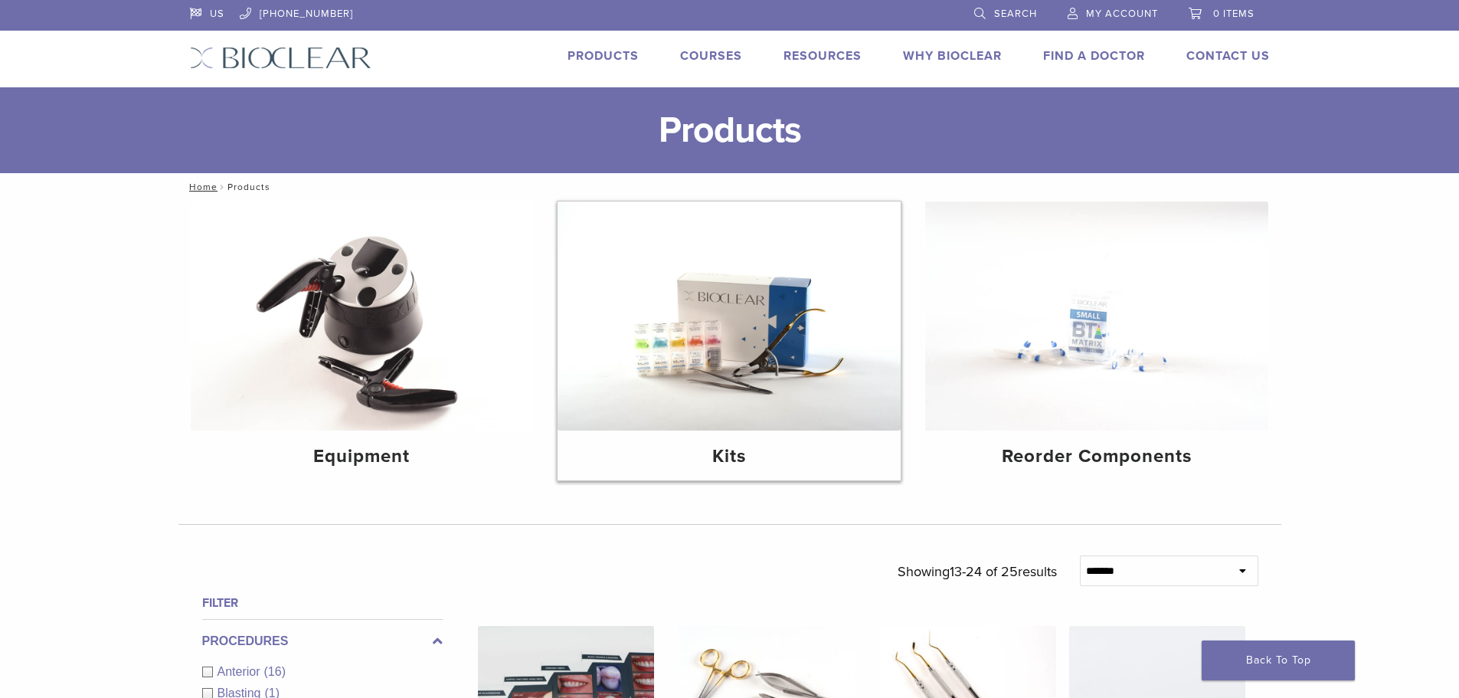
click at [713, 346] on img at bounding box center [729, 315] width 343 height 229
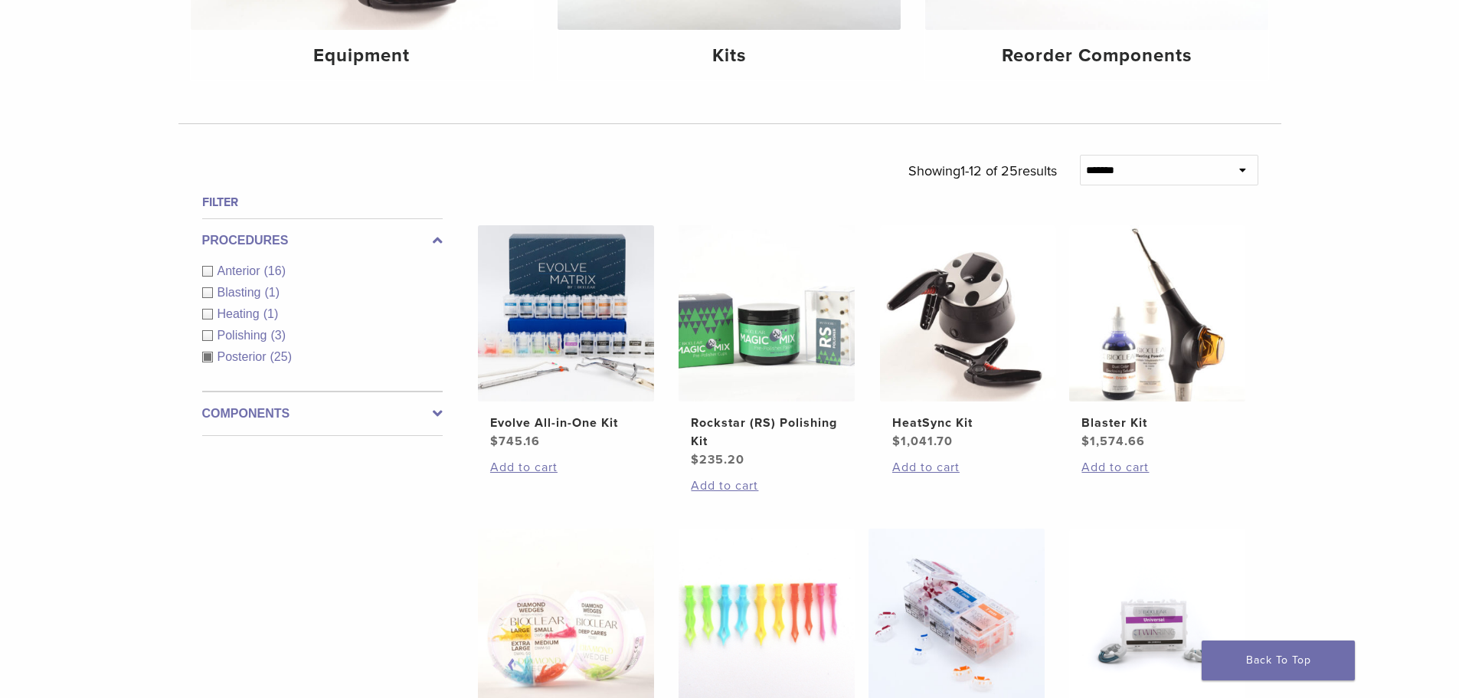
scroll to position [383, 0]
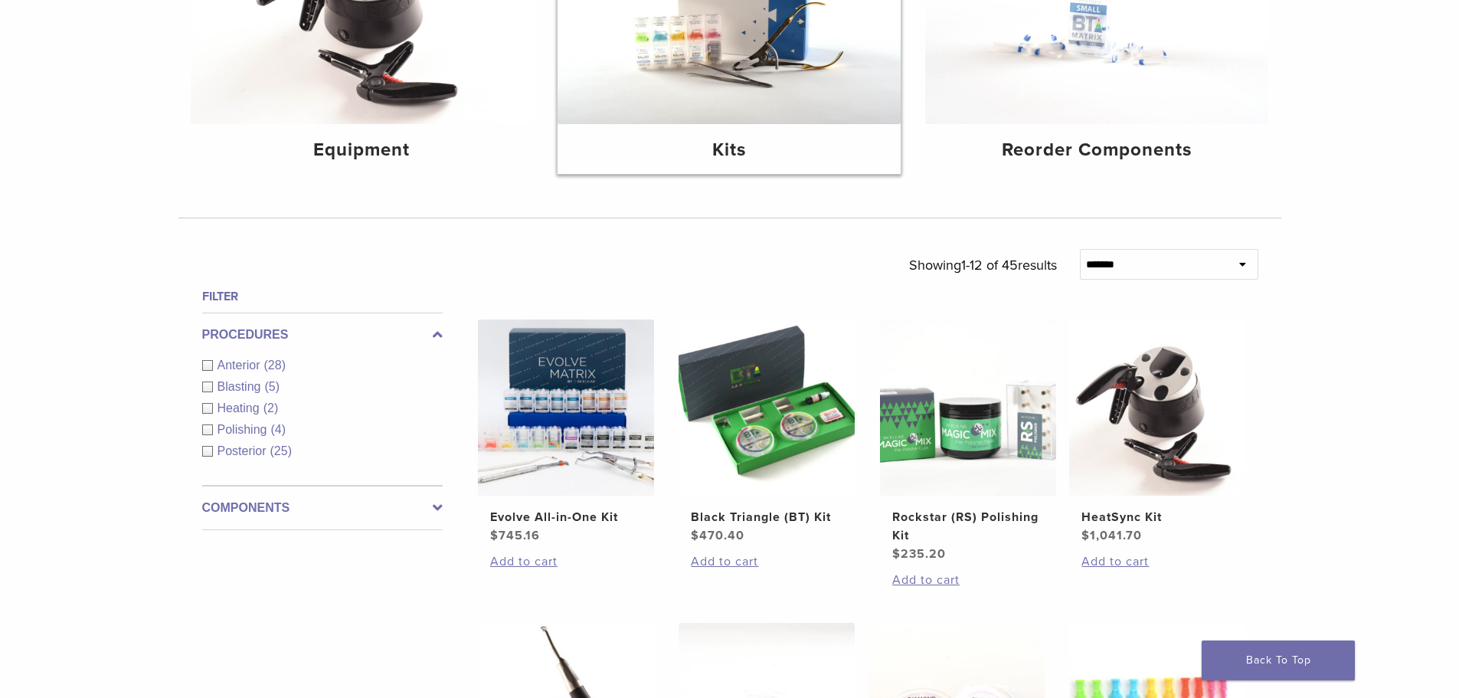
scroll to position [153, 0]
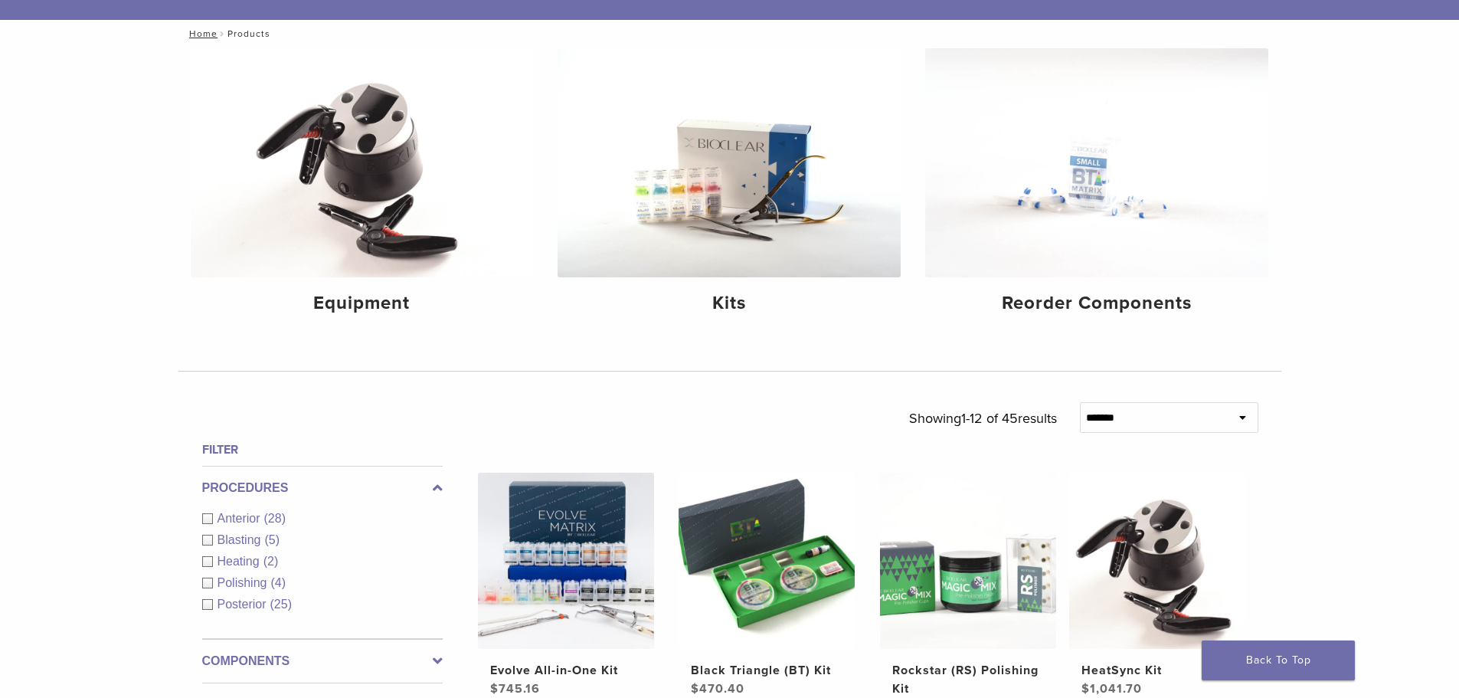
click at [260, 604] on span "Posterior" at bounding box center [244, 604] width 53 height 13
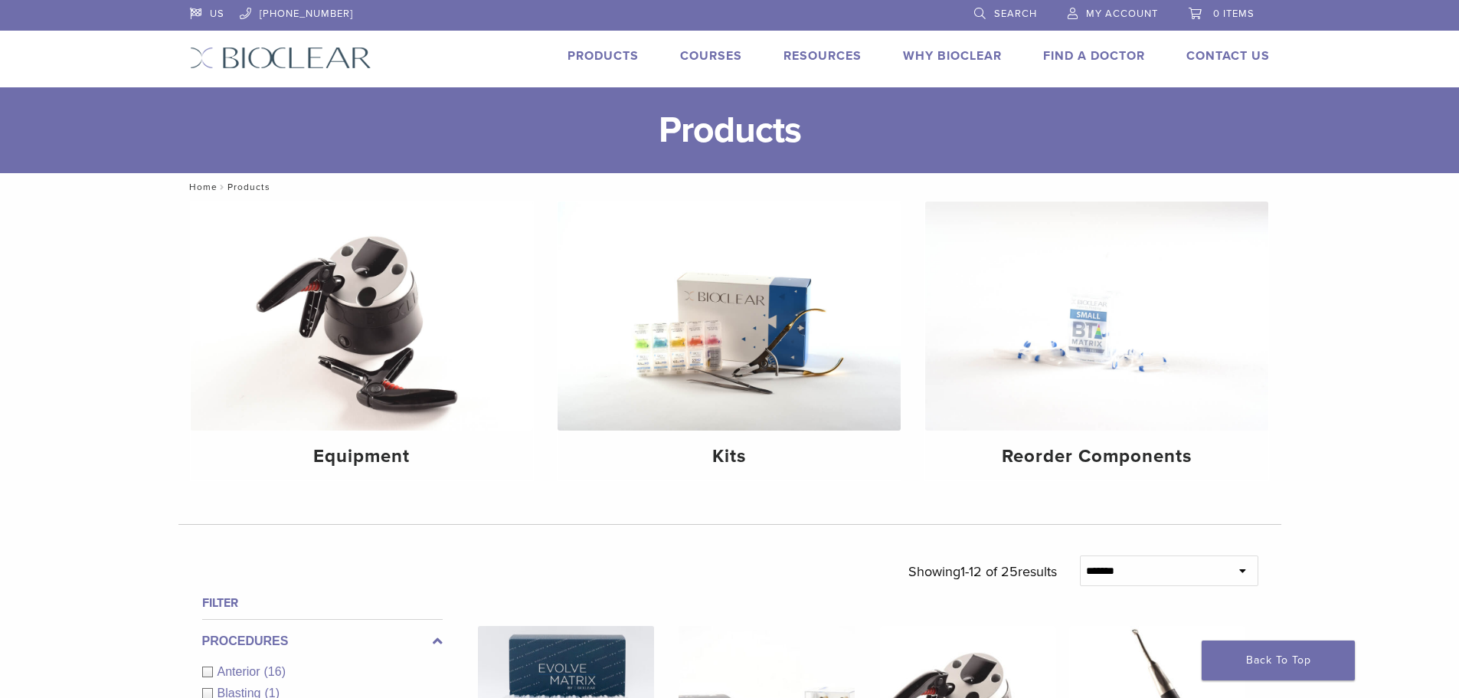
click at [214, 188] on link "Home" at bounding box center [201, 187] width 33 height 11
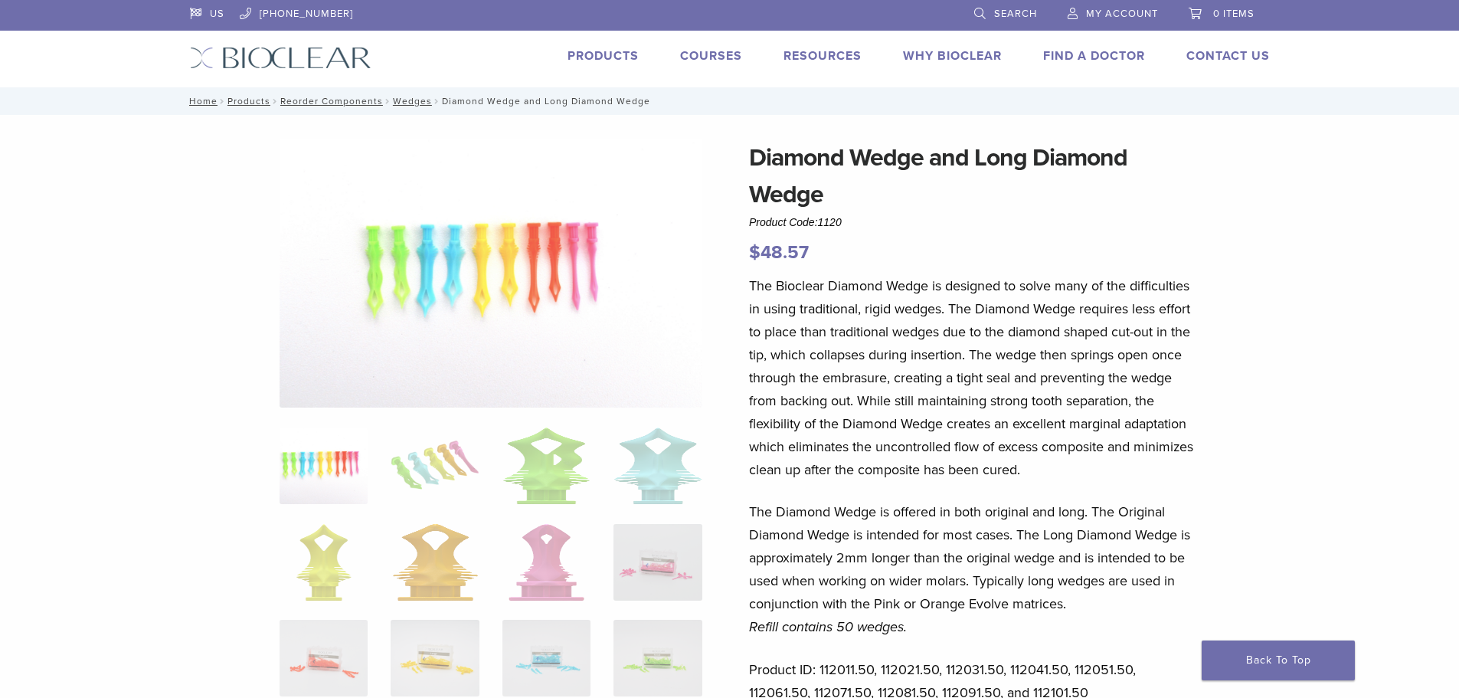
scroll to position [383, 0]
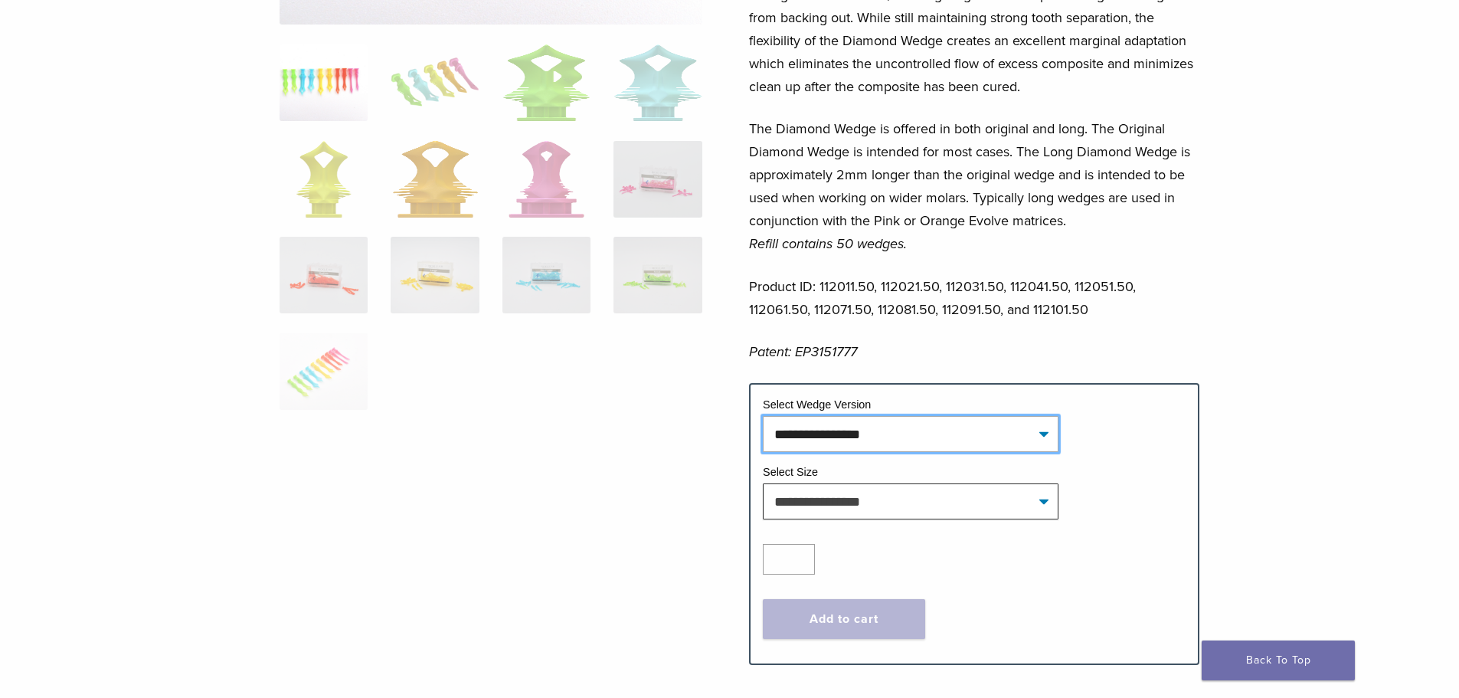
click at [879, 428] on select "**********" at bounding box center [911, 433] width 296 height 35
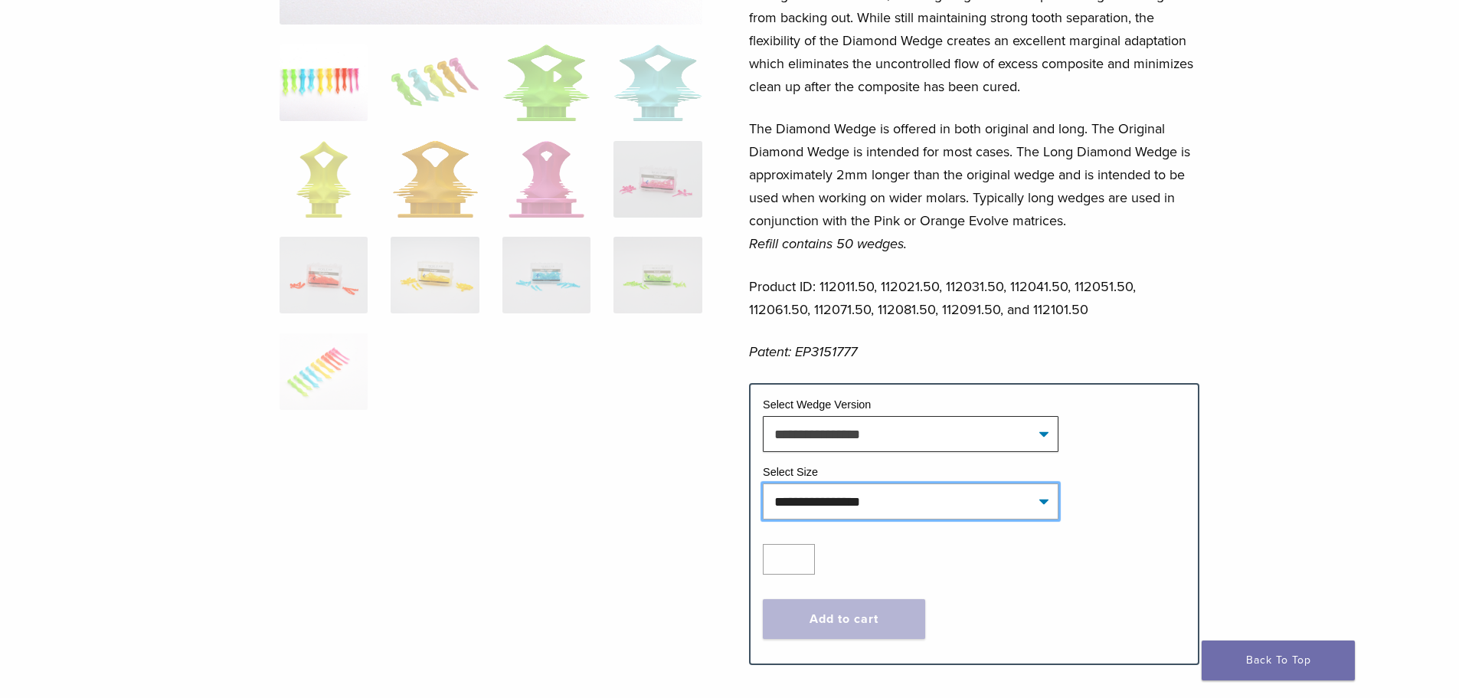
click at [899, 500] on select "**********" at bounding box center [911, 500] width 296 height 35
click at [928, 376] on div "The Bioclear Diamond Wedge is designed to solve many of the difficulties in usi…" at bounding box center [974, 137] width 450 height 492
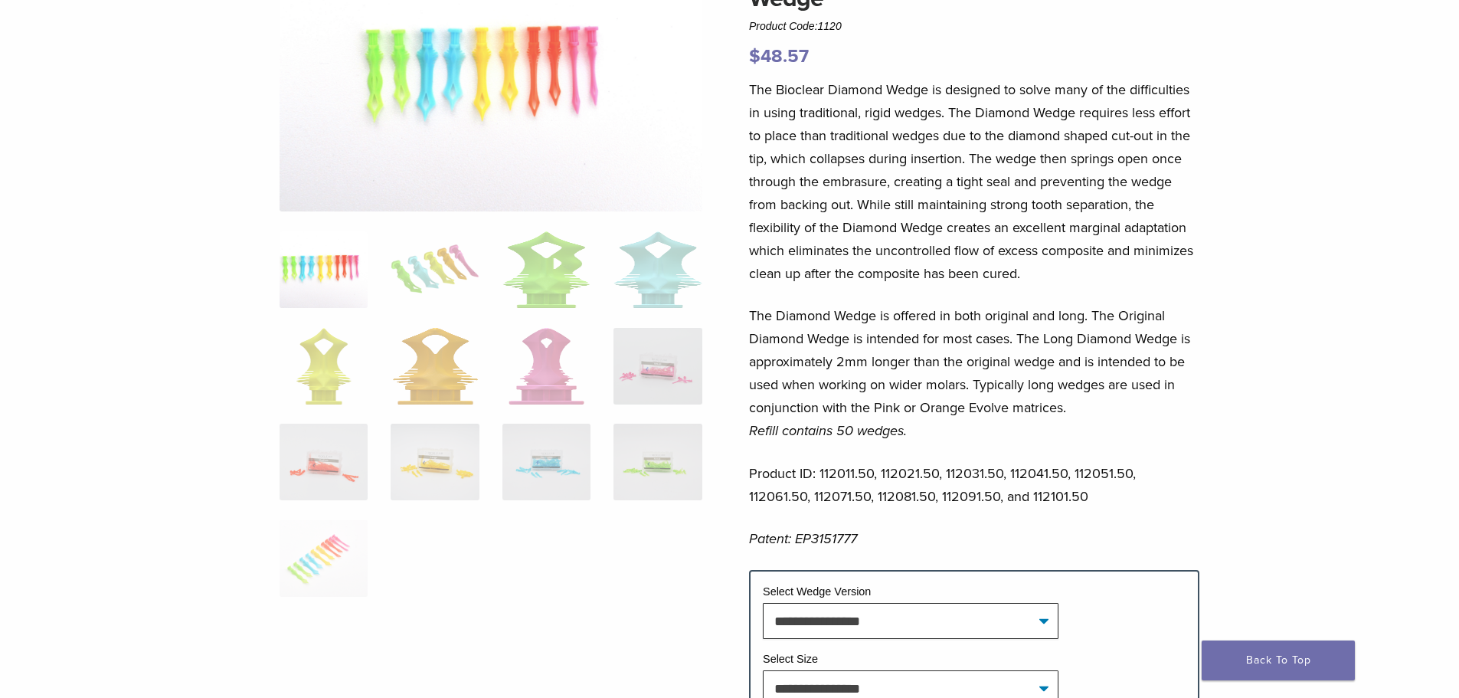
scroll to position [153, 0]
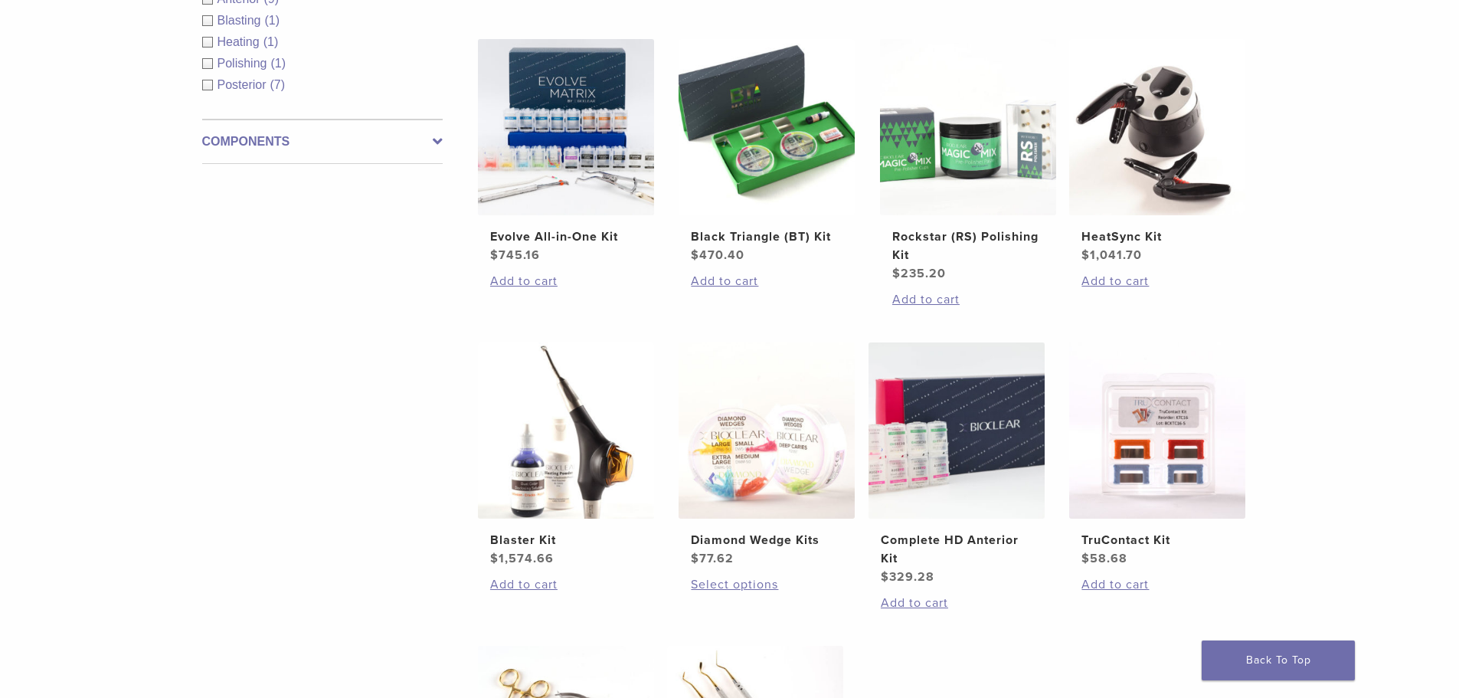
scroll to position [230, 0]
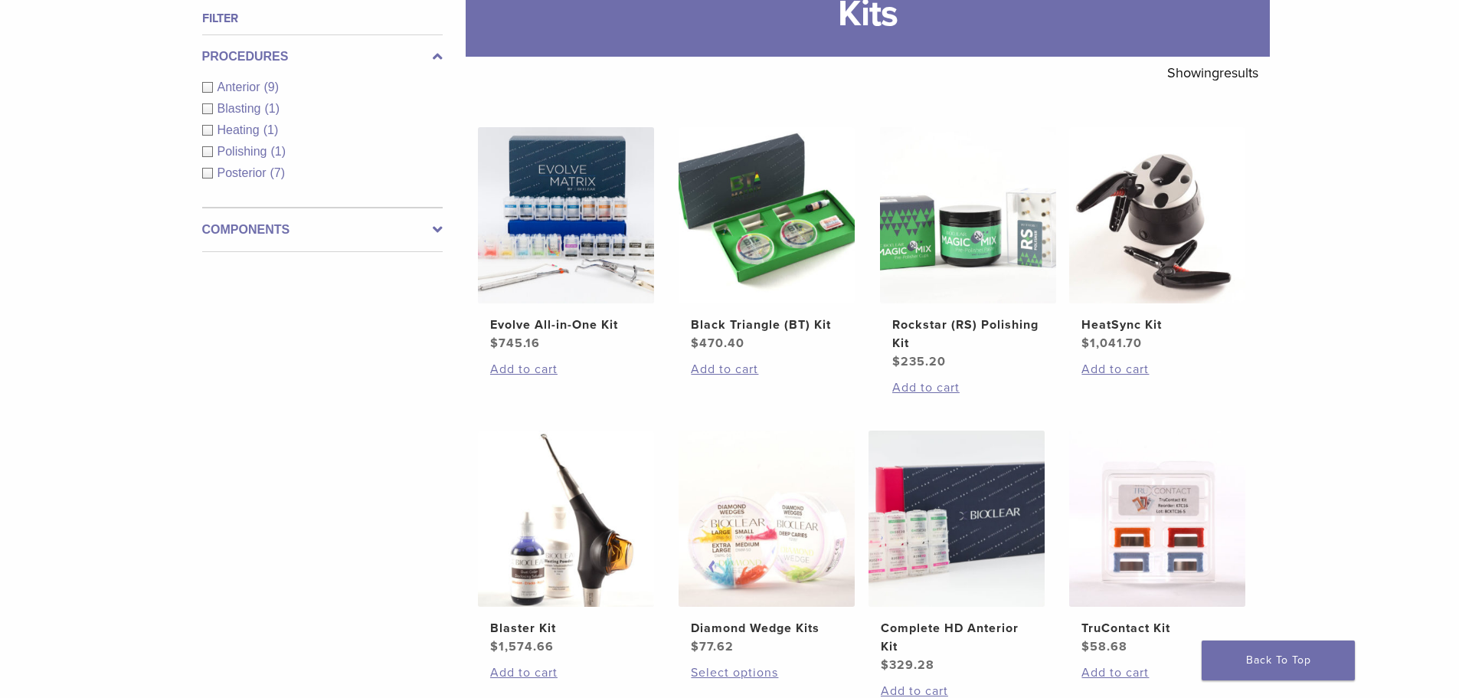
click at [211, 173] on div "Posterior (7)" at bounding box center [322, 173] width 241 height 18
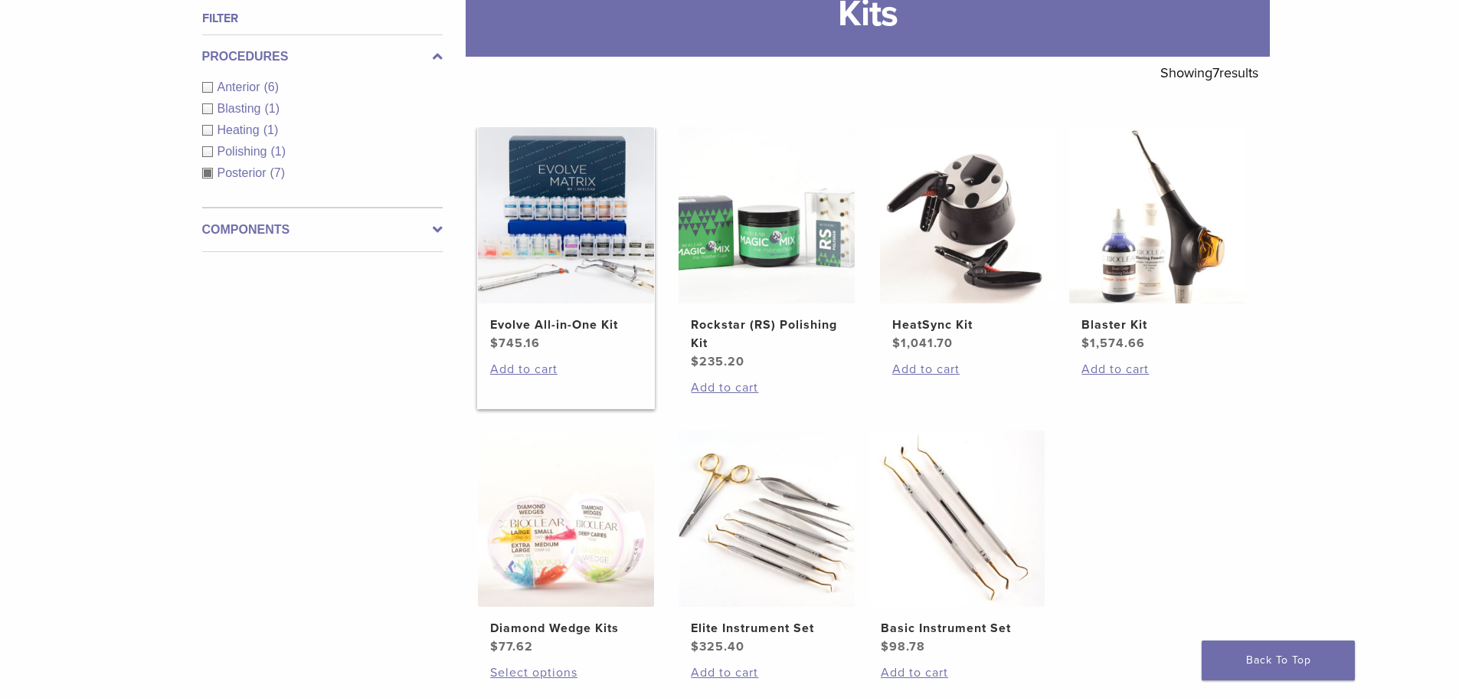
click at [610, 248] on img at bounding box center [566, 215] width 176 height 176
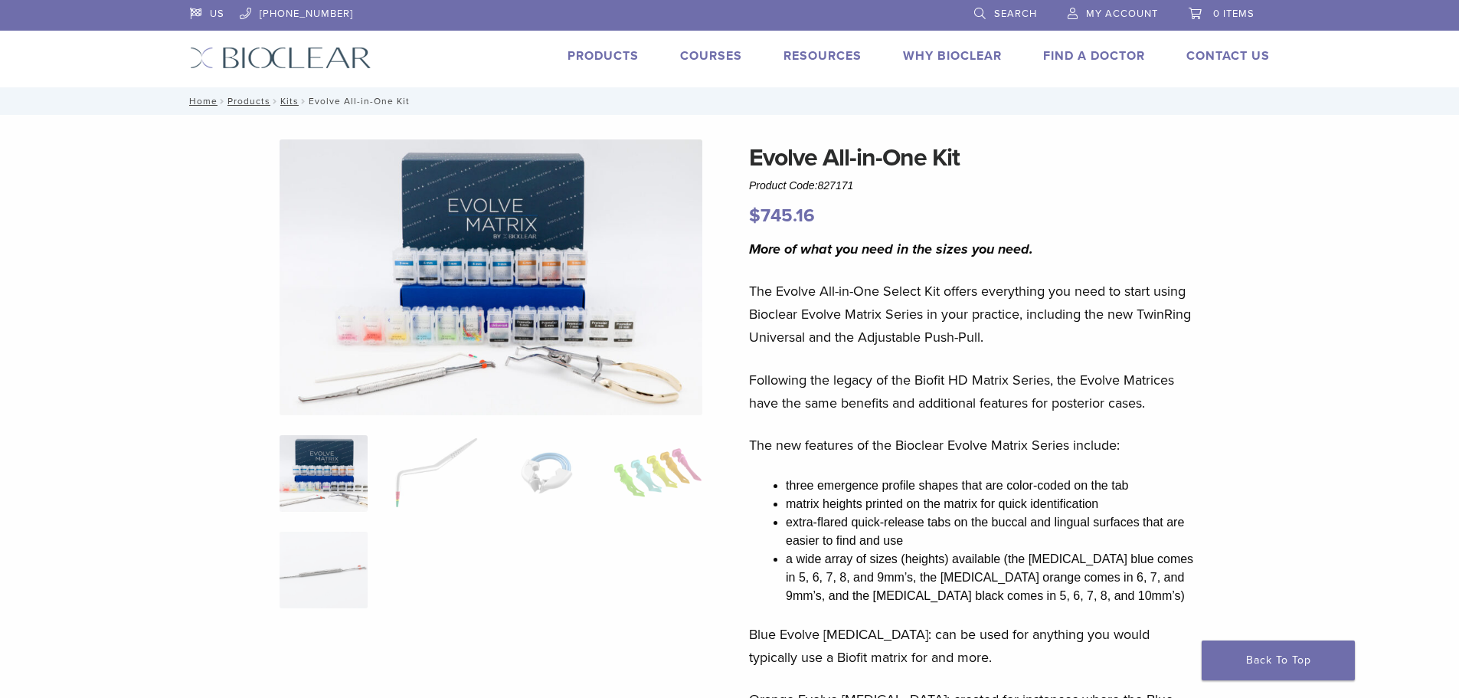
drag, startPoint x: 306, startPoint y: 539, endPoint x: 322, endPoint y: 516, distance: 27.4
click at [309, 539] on img at bounding box center [324, 570] width 88 height 77
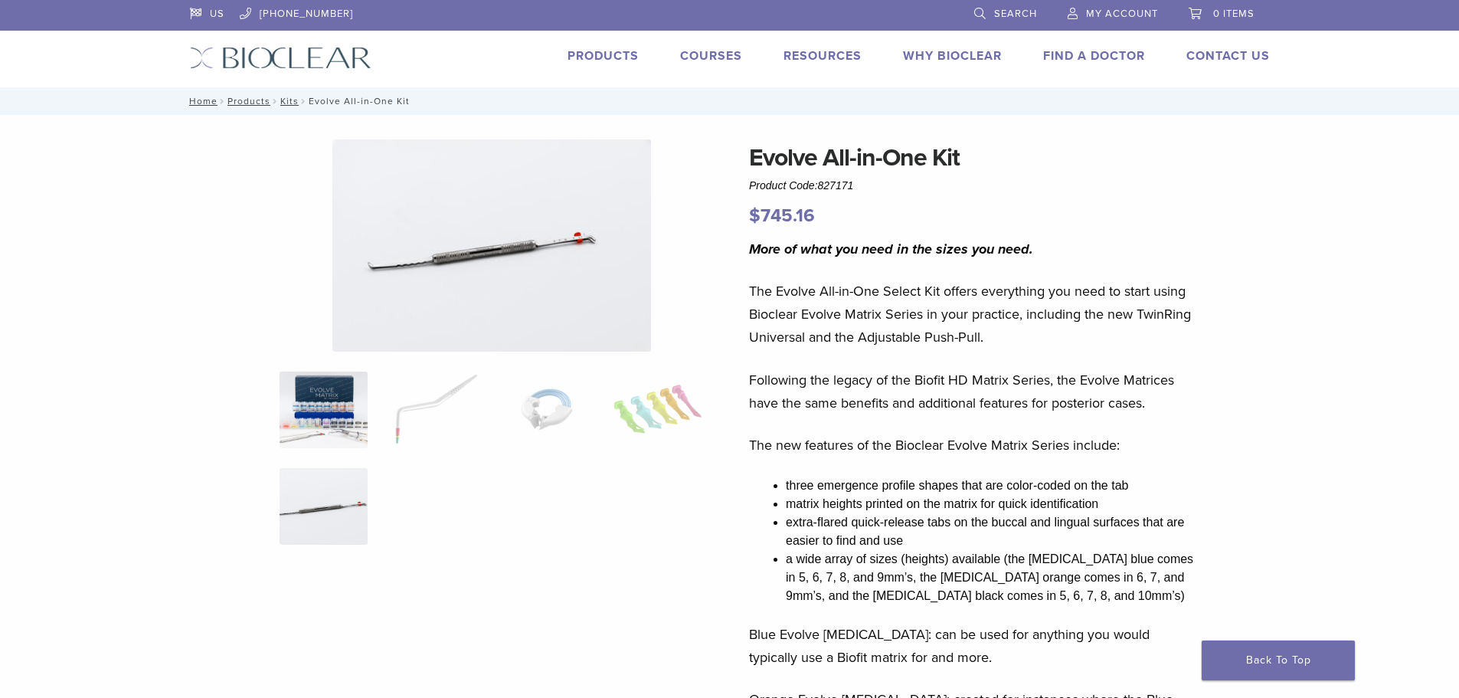
click at [339, 460] on ol at bounding box center [491, 468] width 446 height 193
click at [347, 433] on img at bounding box center [324, 410] width 88 height 77
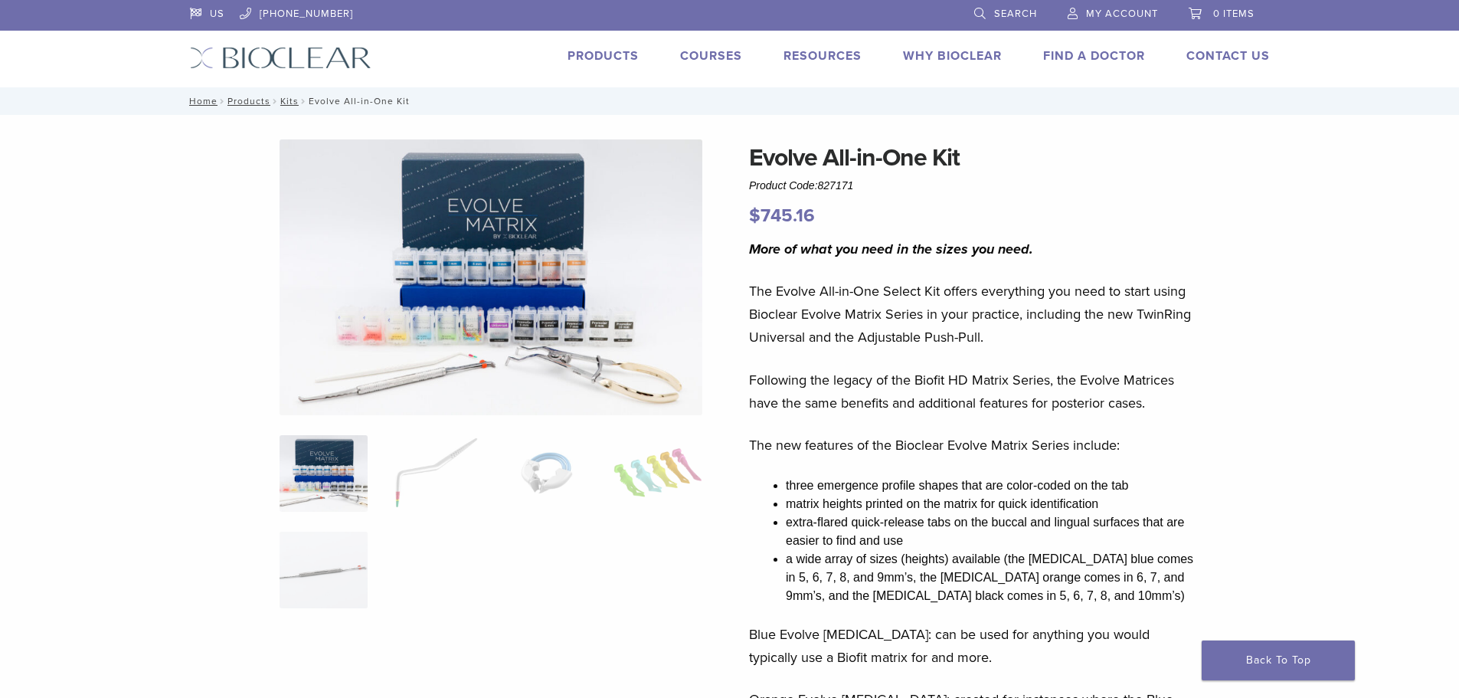
click at [560, 269] on img at bounding box center [491, 277] width 423 height 276
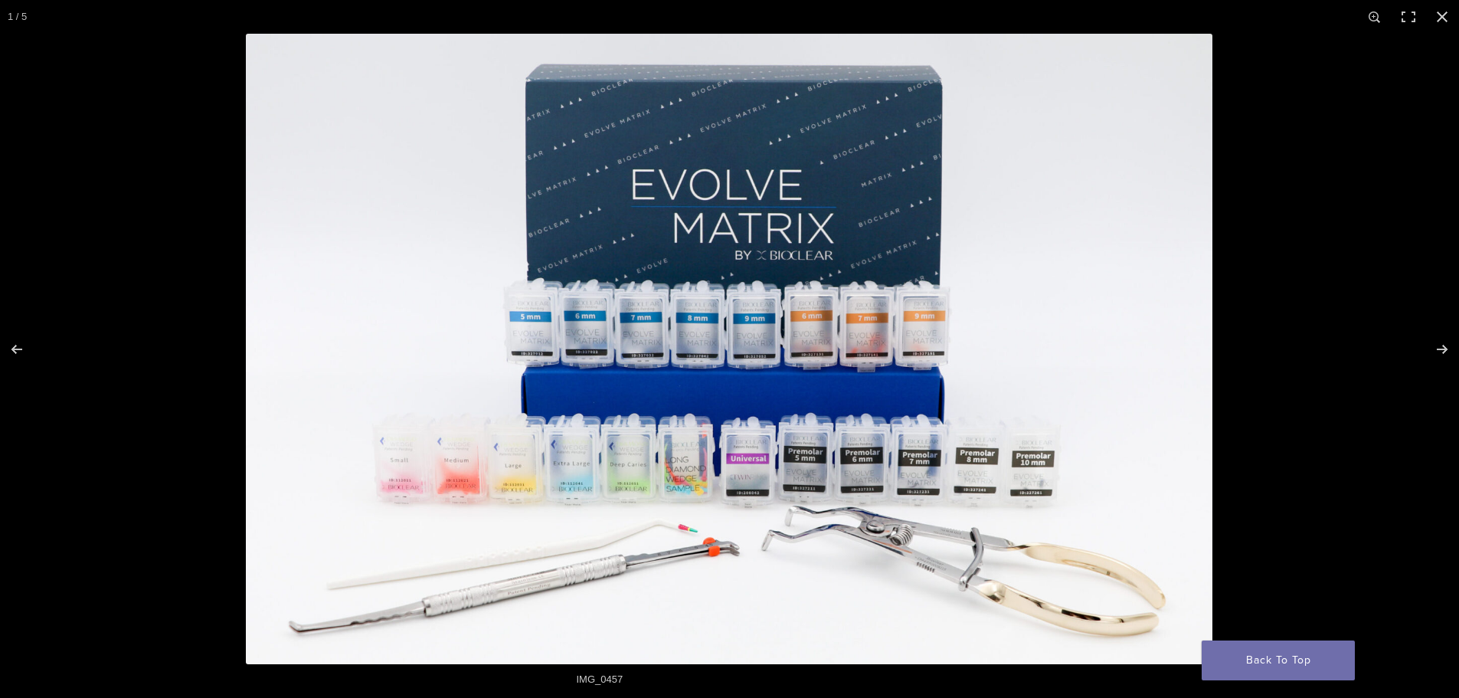
click at [628, 354] on img "Full screen image" at bounding box center [729, 349] width 967 height 631
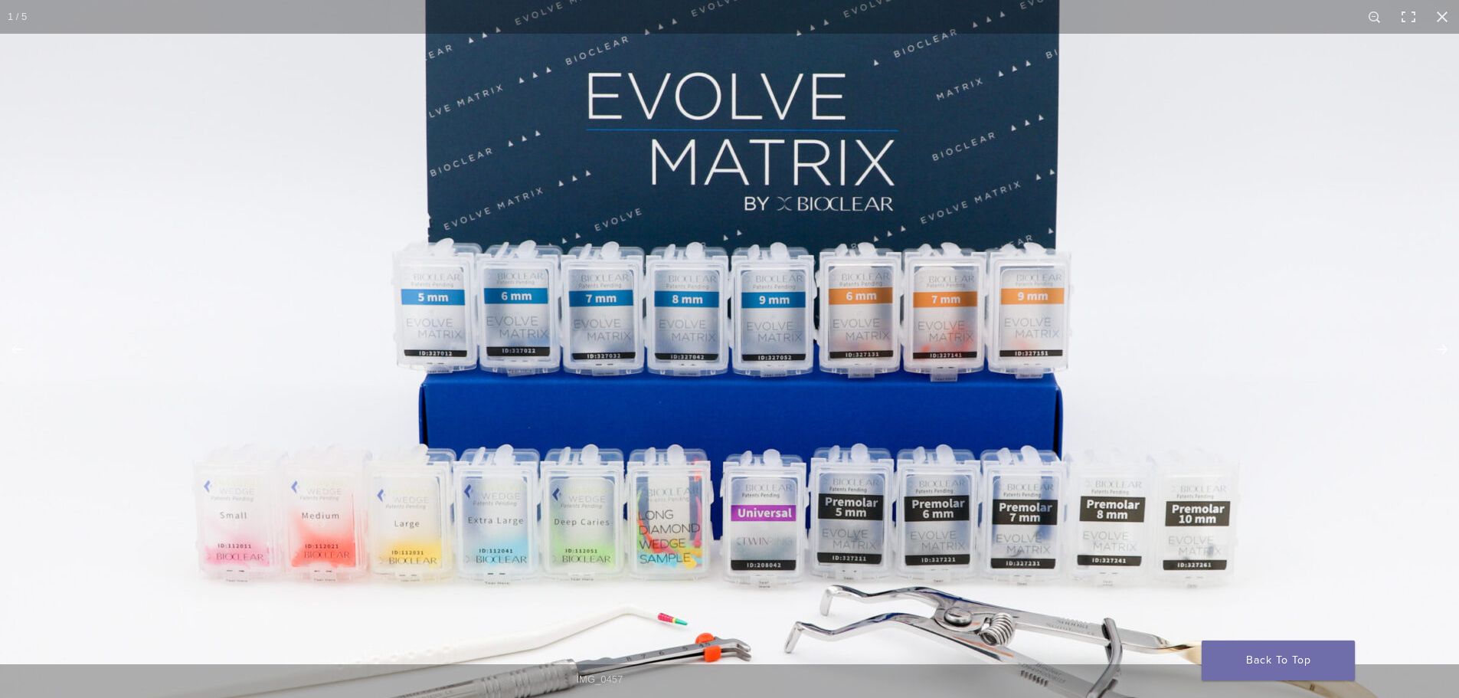
click at [870, 384] on img "Full screen image" at bounding box center [735, 346] width 1471 height 959
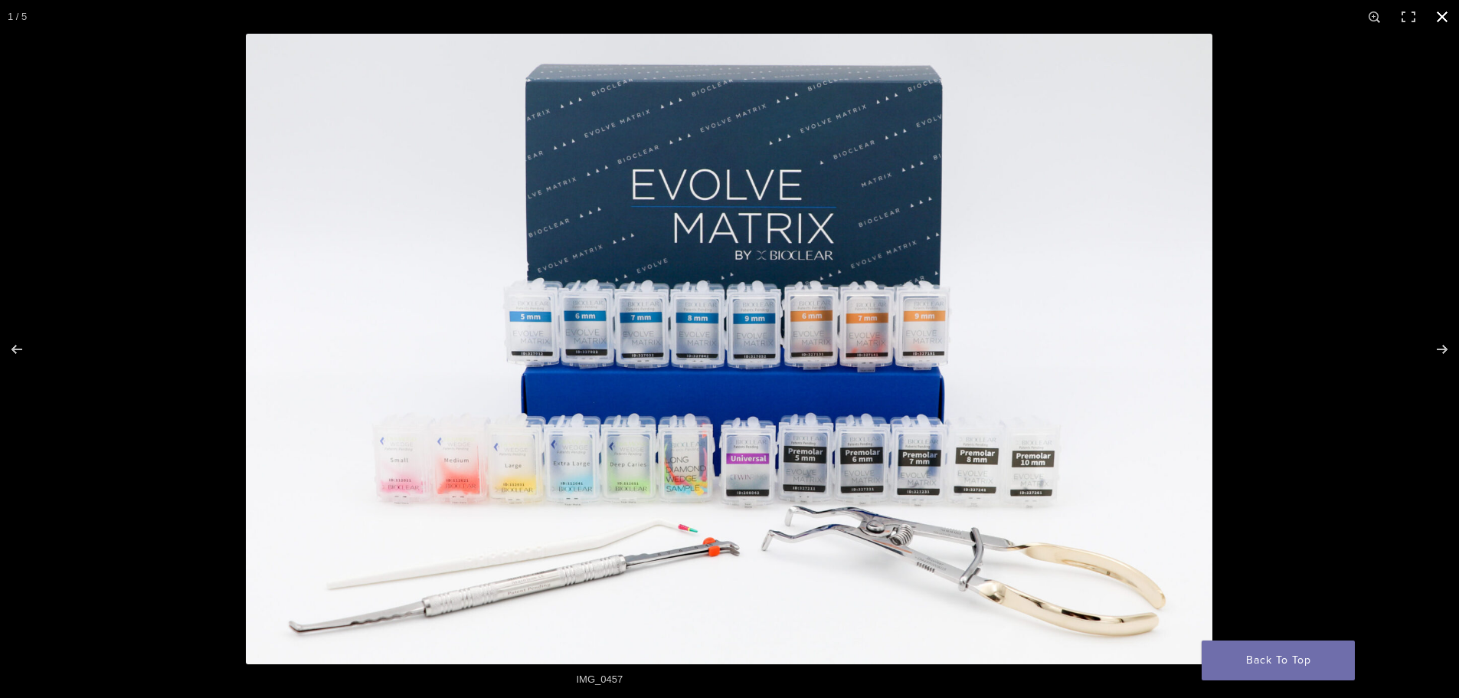
click at [1307, 368] on div "Full screen image" at bounding box center [975, 383] width 1459 height 698
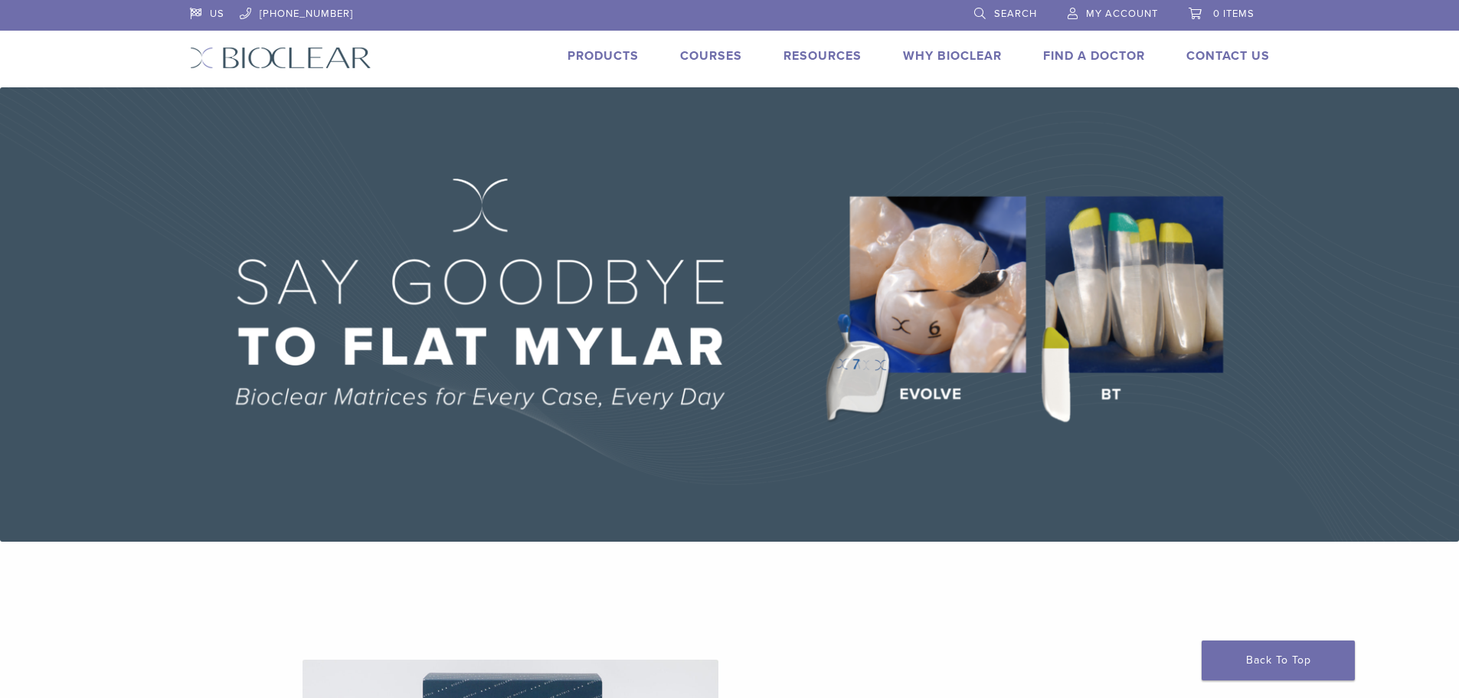
click at [618, 54] on link "Products" at bounding box center [603, 55] width 71 height 15
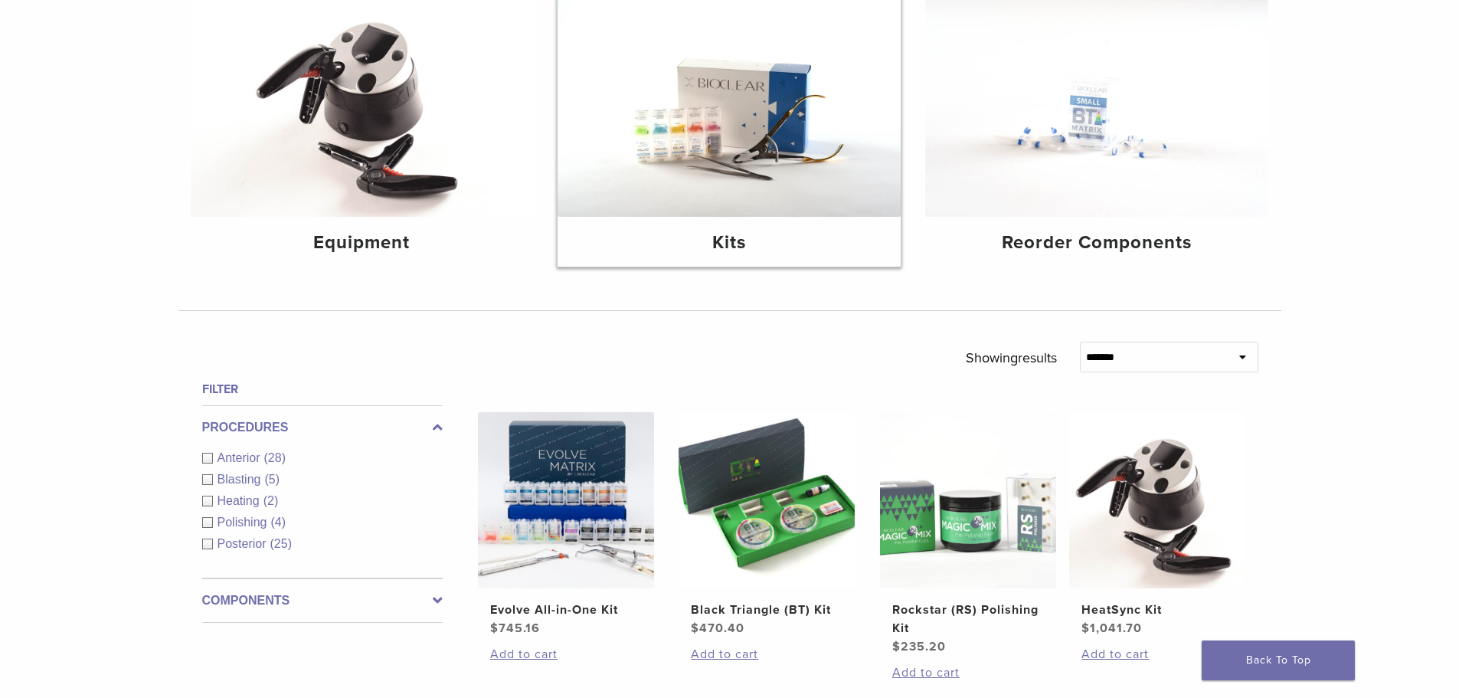
scroll to position [230, 0]
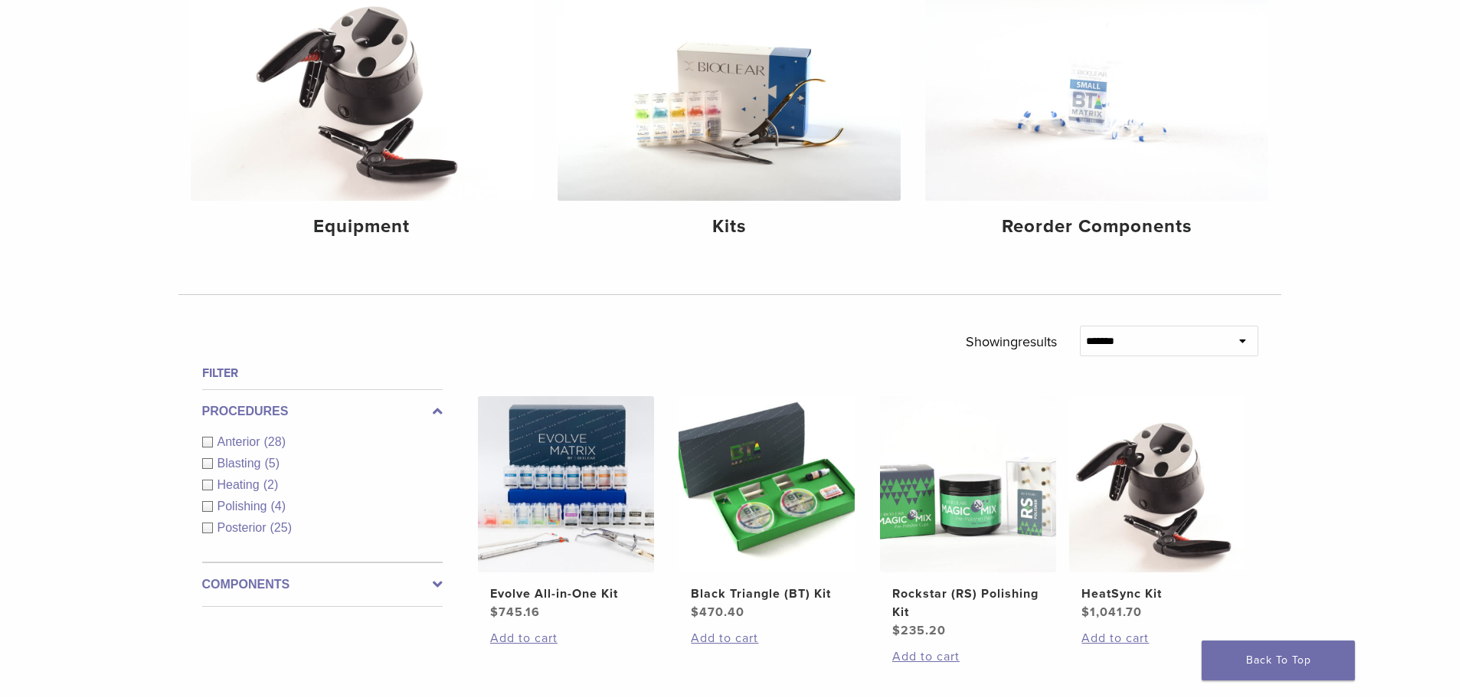
click at [207, 526] on div "Posterior (25)" at bounding box center [322, 528] width 241 height 18
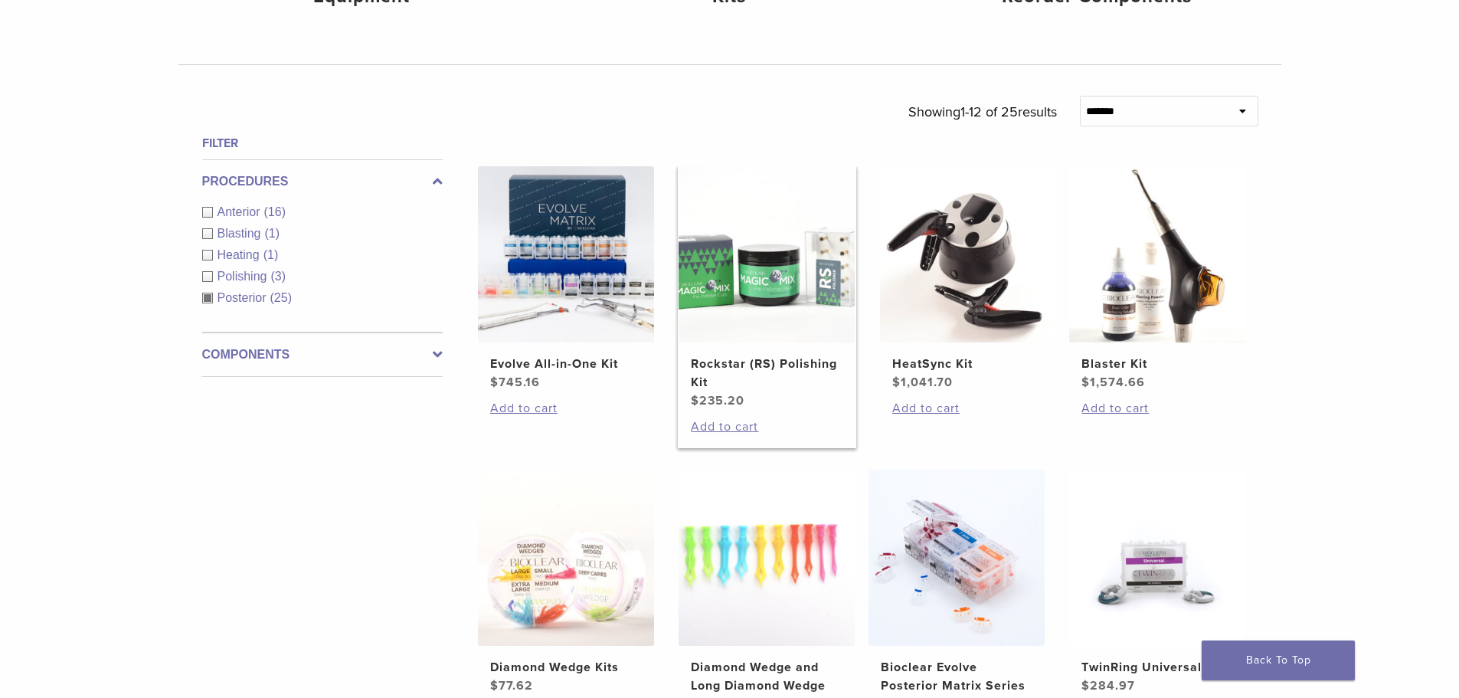
scroll to position [690, 0]
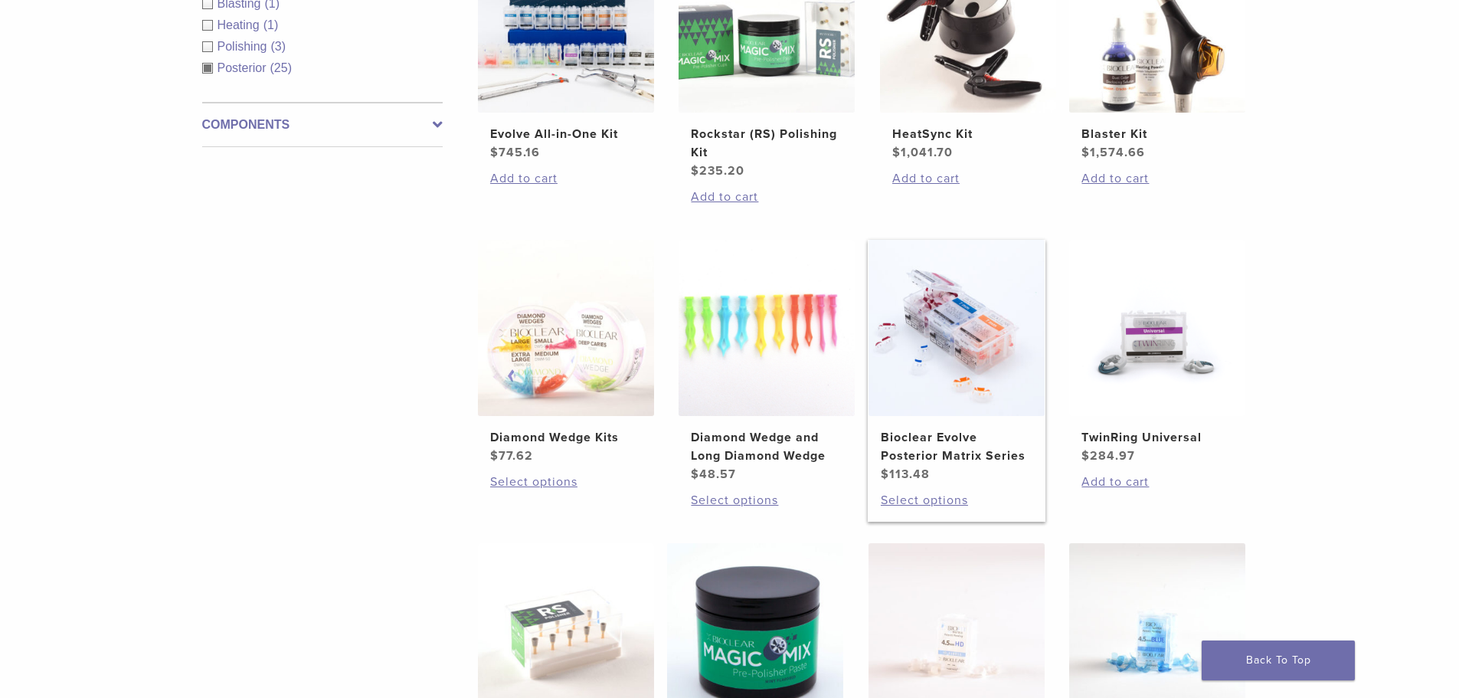
click at [966, 395] on img at bounding box center [957, 328] width 176 height 176
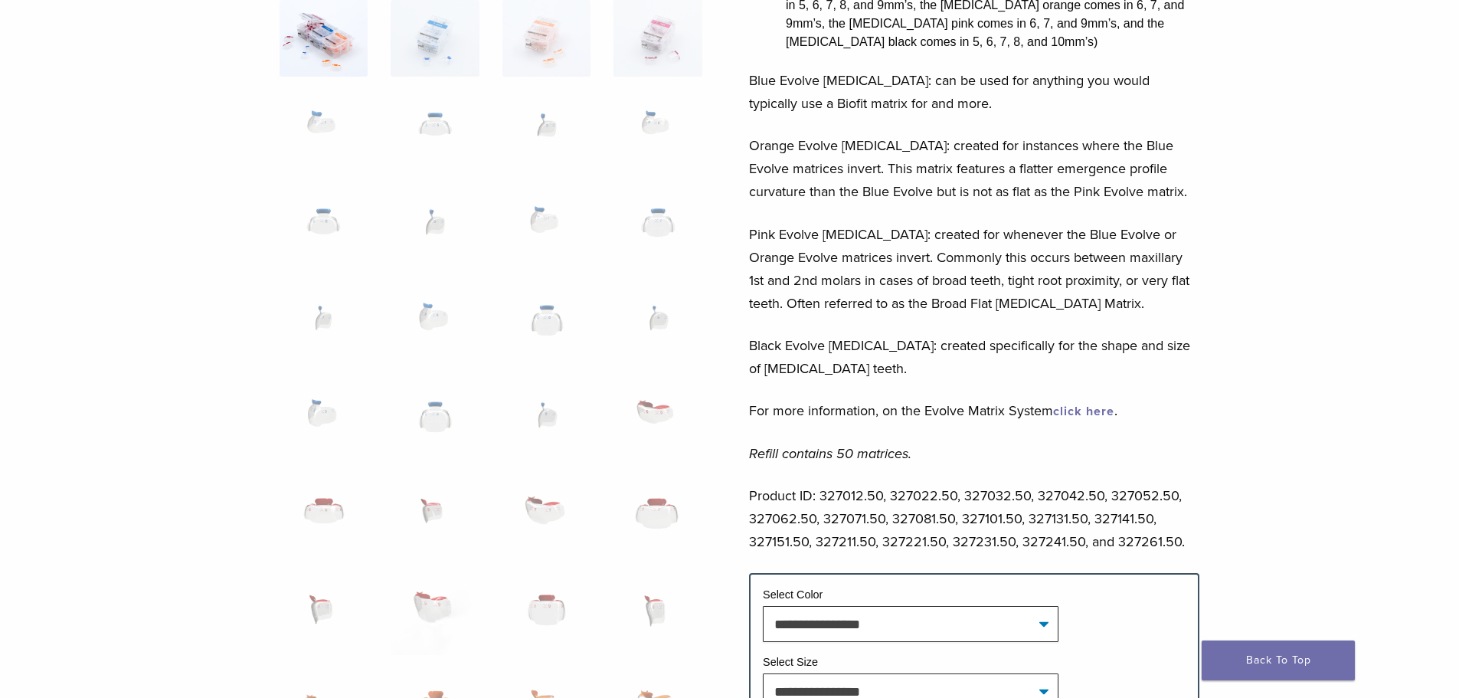
scroll to position [460, 0]
